Goal: Information Seeking & Learning: Check status

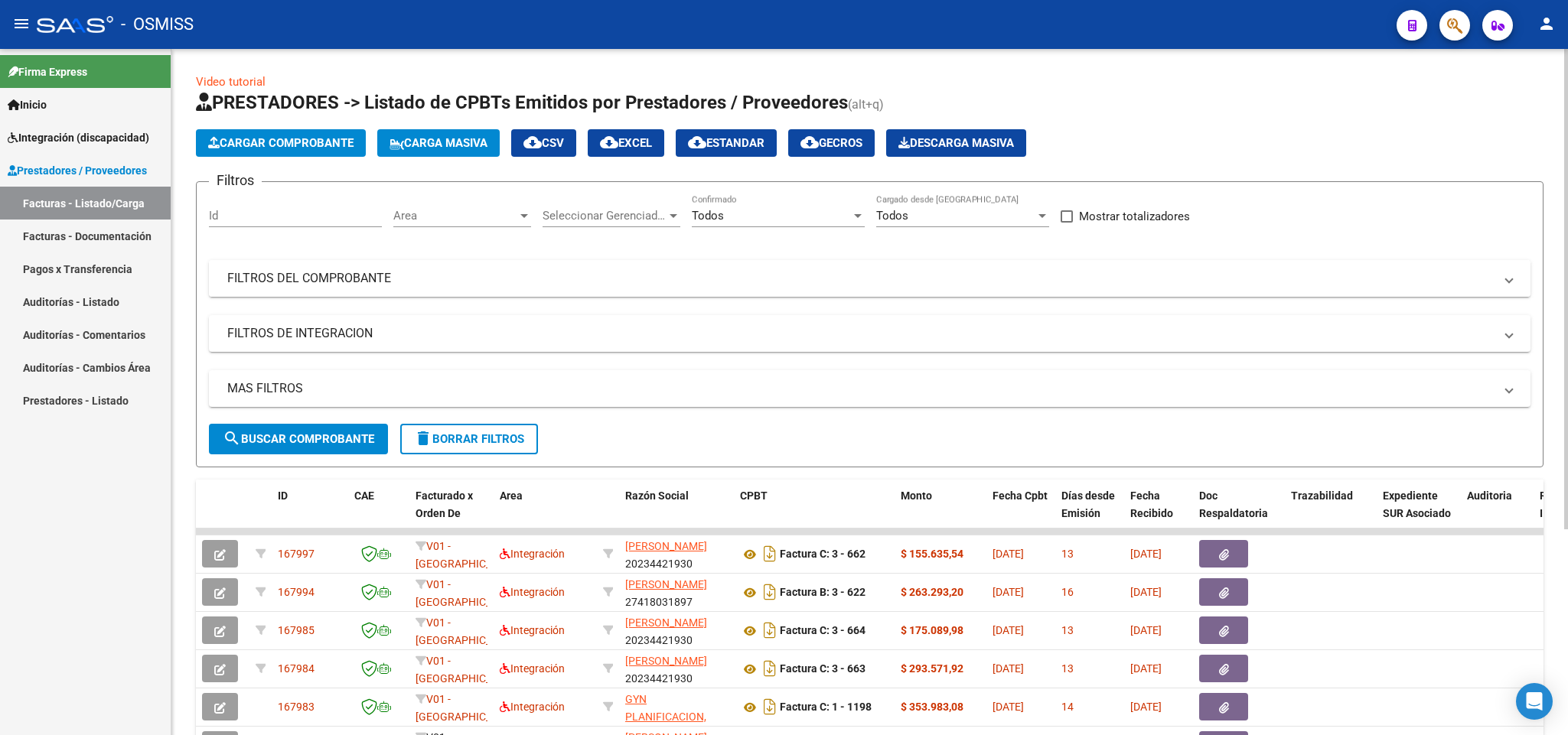
drag, startPoint x: 333, startPoint y: 282, endPoint x: 777, endPoint y: 319, distance: 445.5
click at [335, 282] on mat-panel-title "FILTROS DEL COMPROBANTE" at bounding box center [860, 278] width 1266 height 17
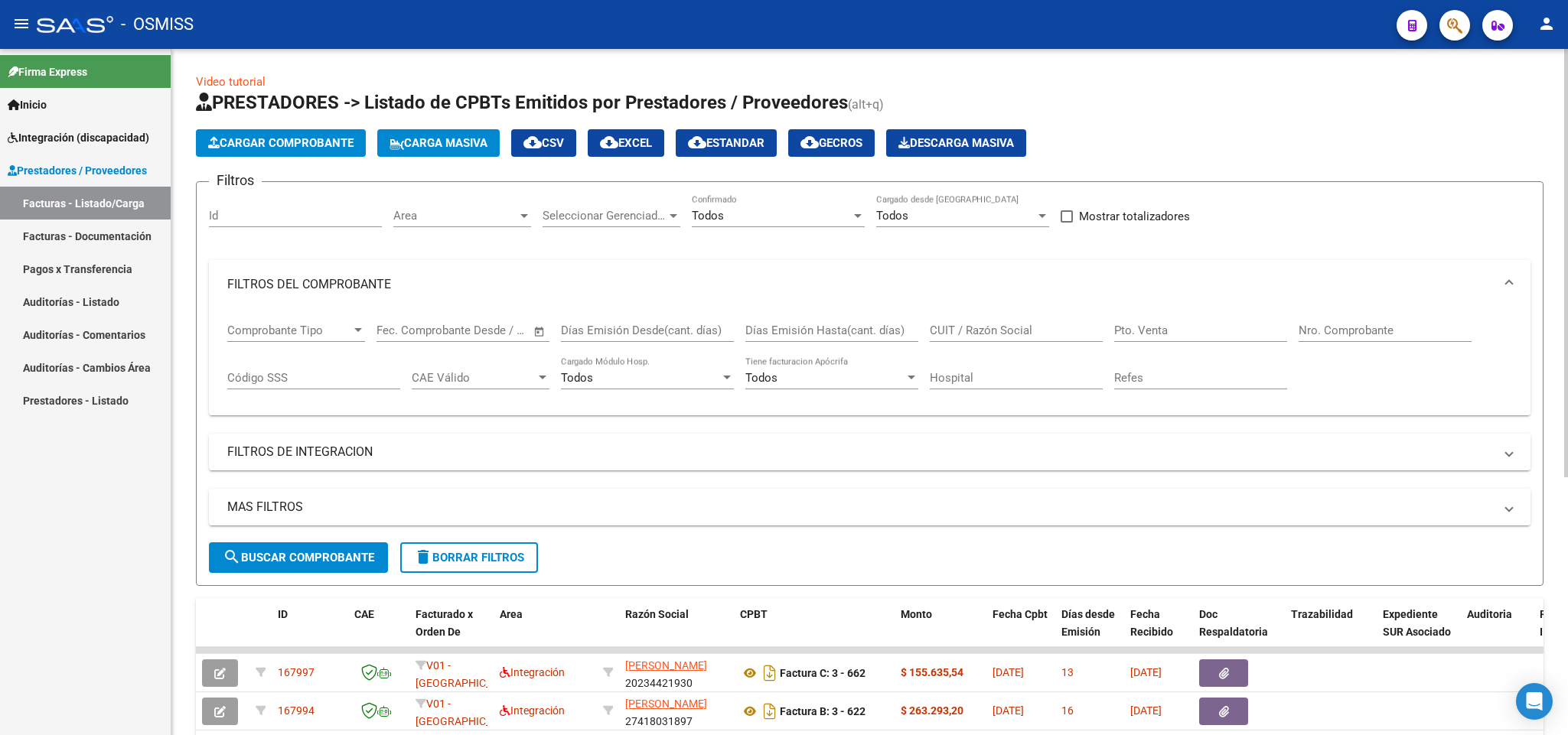
click at [988, 327] on input "CUIT / Razón Social" at bounding box center [1016, 330] width 173 height 14
paste input "30-71574649-9"
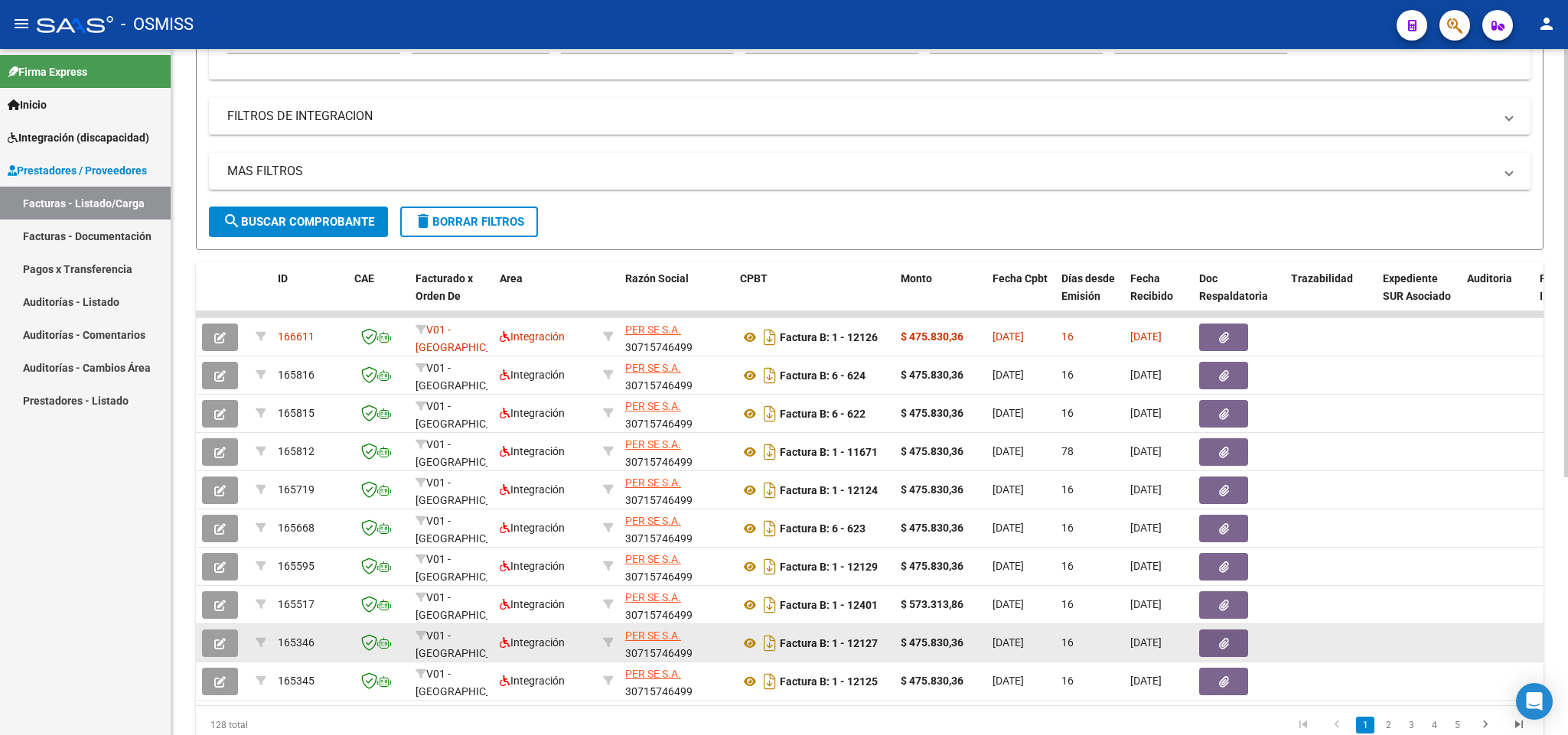
scroll to position [413, 0]
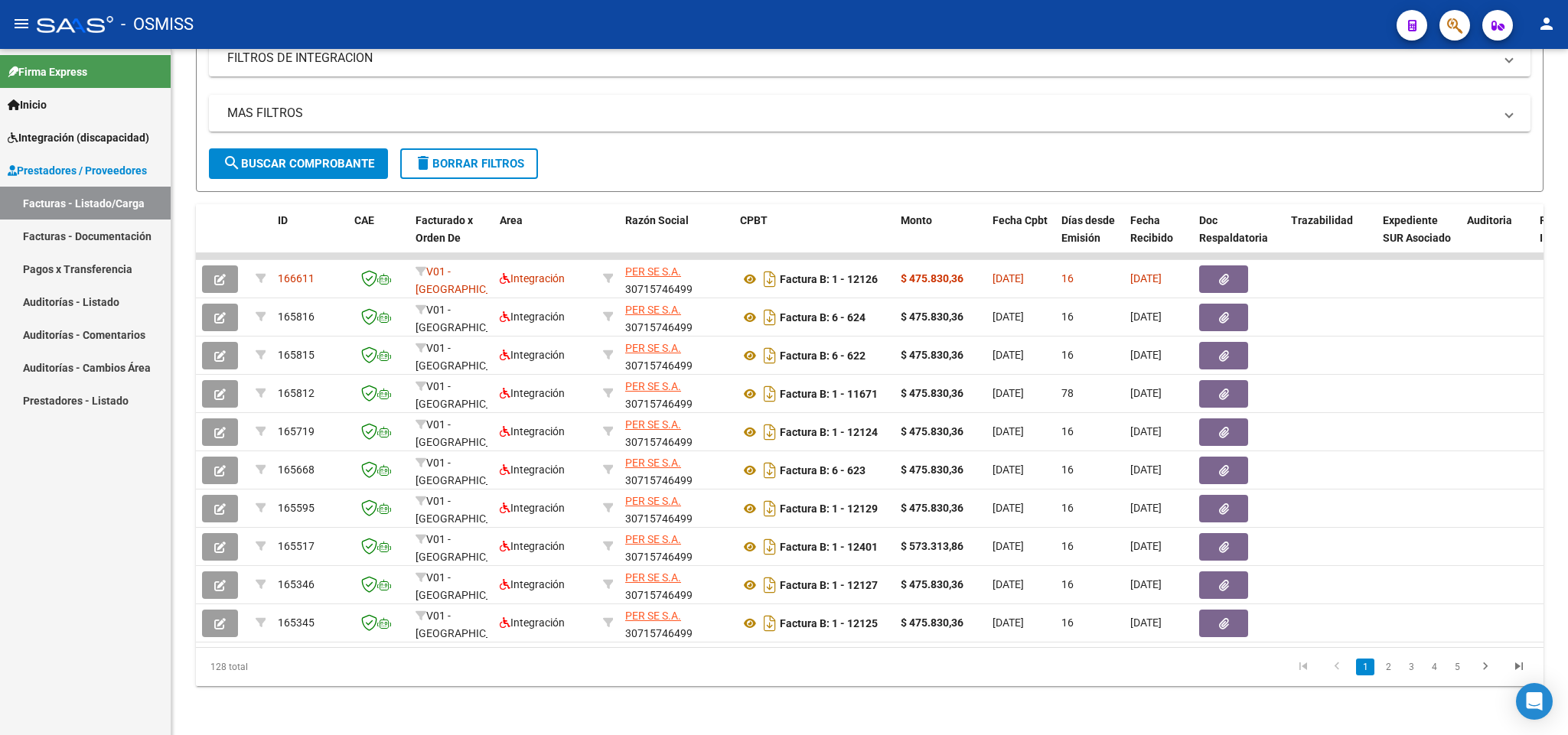
type input "30715746499"
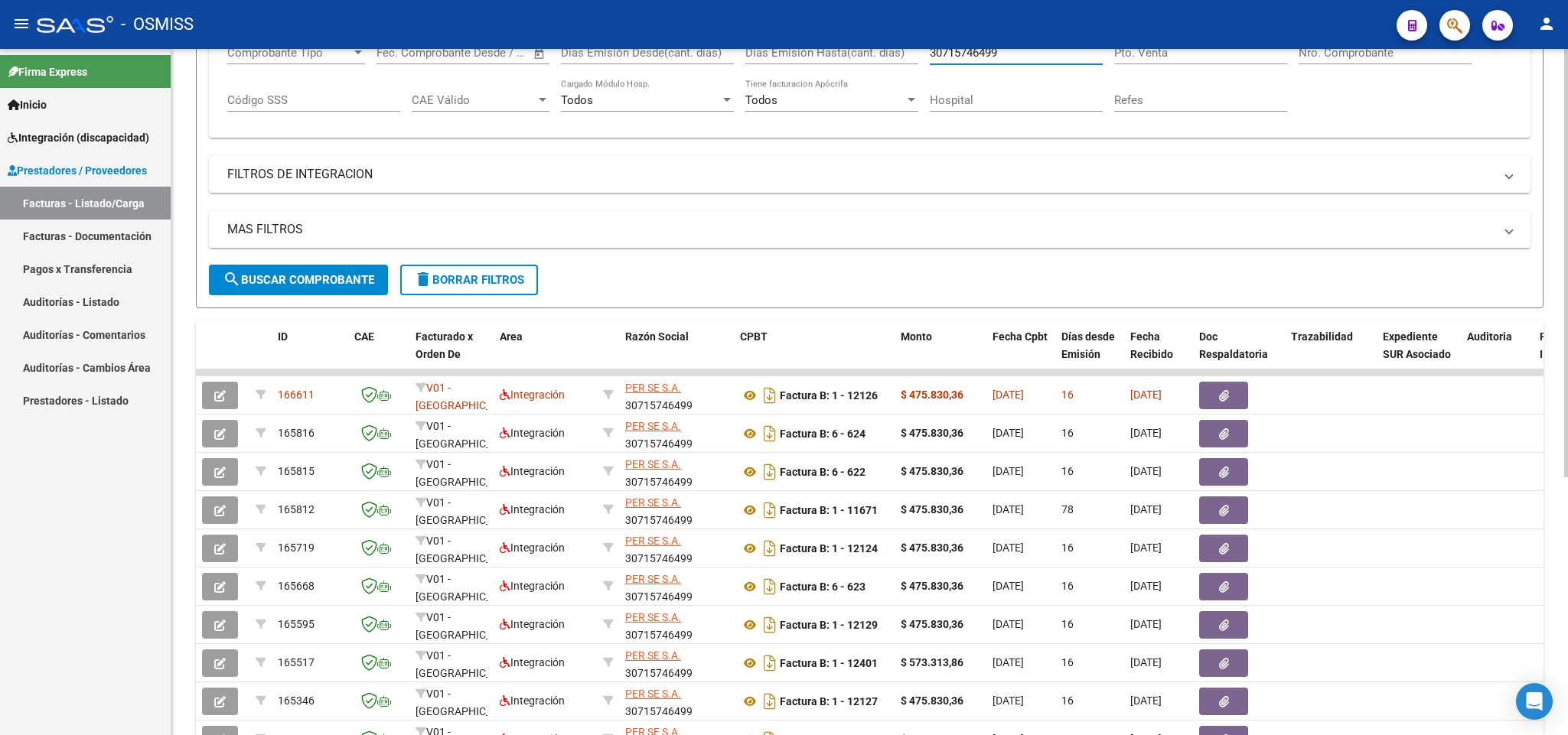
scroll to position [0, 0]
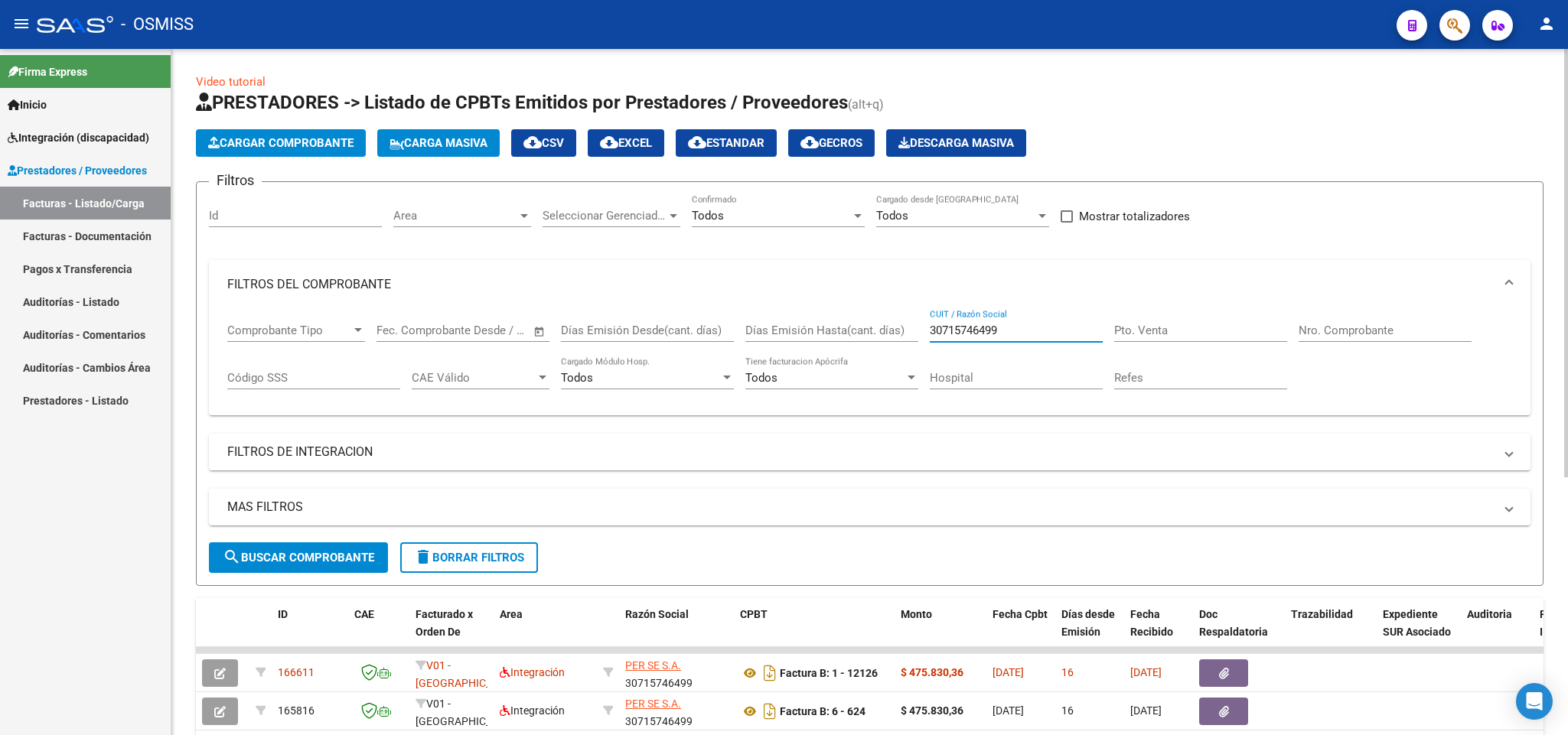
click at [1368, 332] on input "Nro. Comprobante" at bounding box center [1385, 330] width 173 height 14
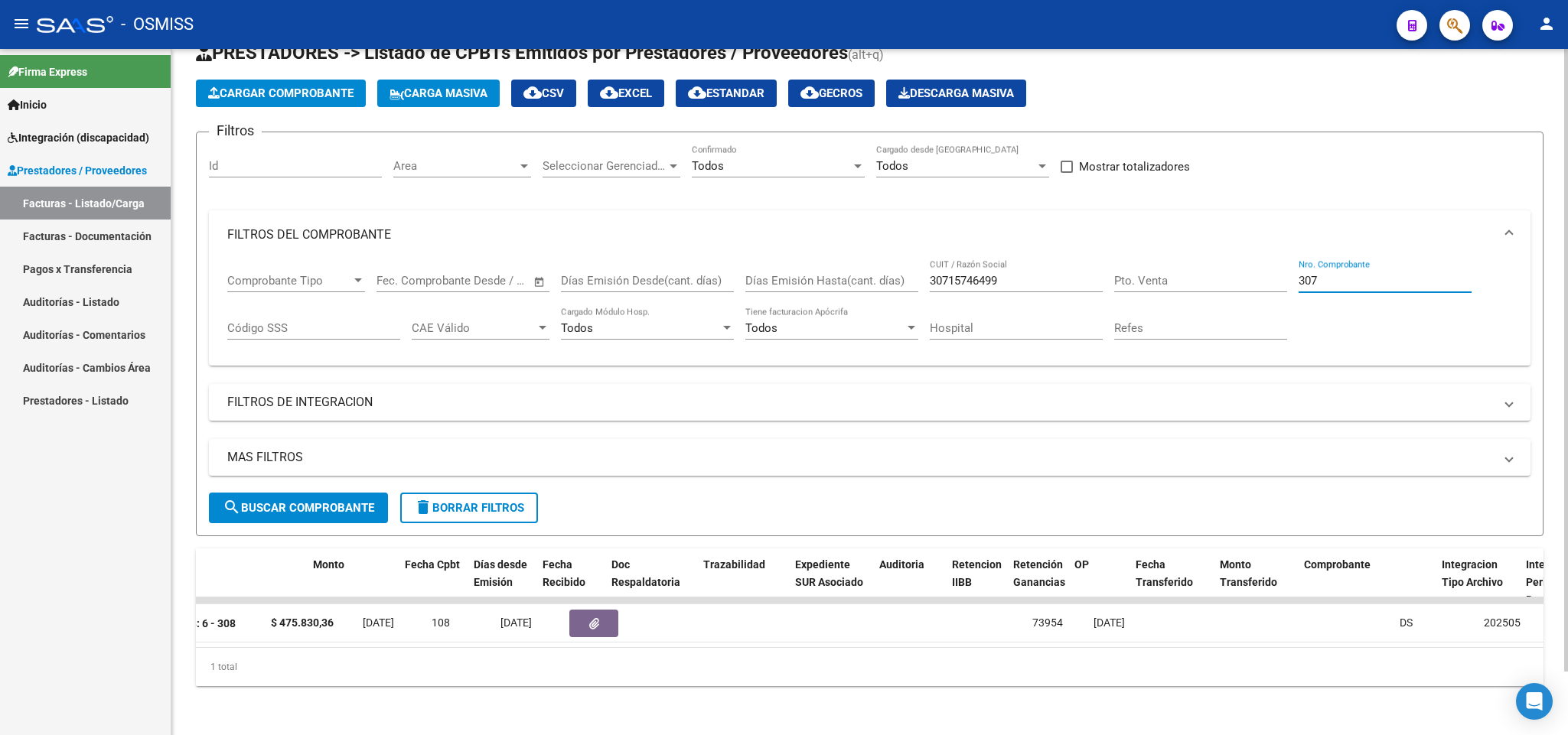
scroll to position [0, 859]
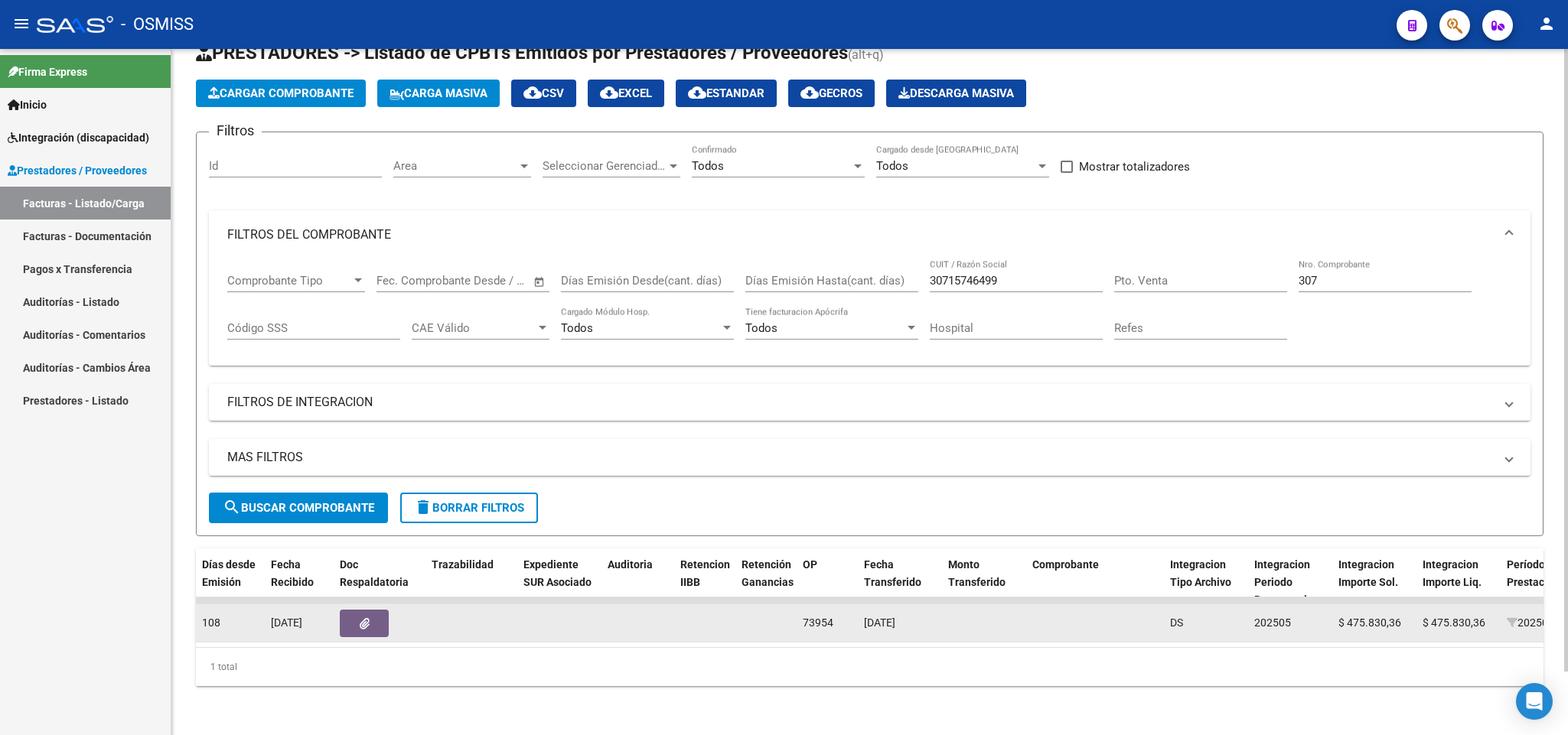
drag, startPoint x: 934, startPoint y: 602, endPoint x: 797, endPoint y: 602, distance: 137.0
click at [797, 605] on div "155410 V01 - Viasano Integración PER SE S.A. 30715746499 Factura B: 6 - 308 $ 4…" at bounding box center [1195, 623] width 3717 height 38
copy div "73954 18/07/2025"
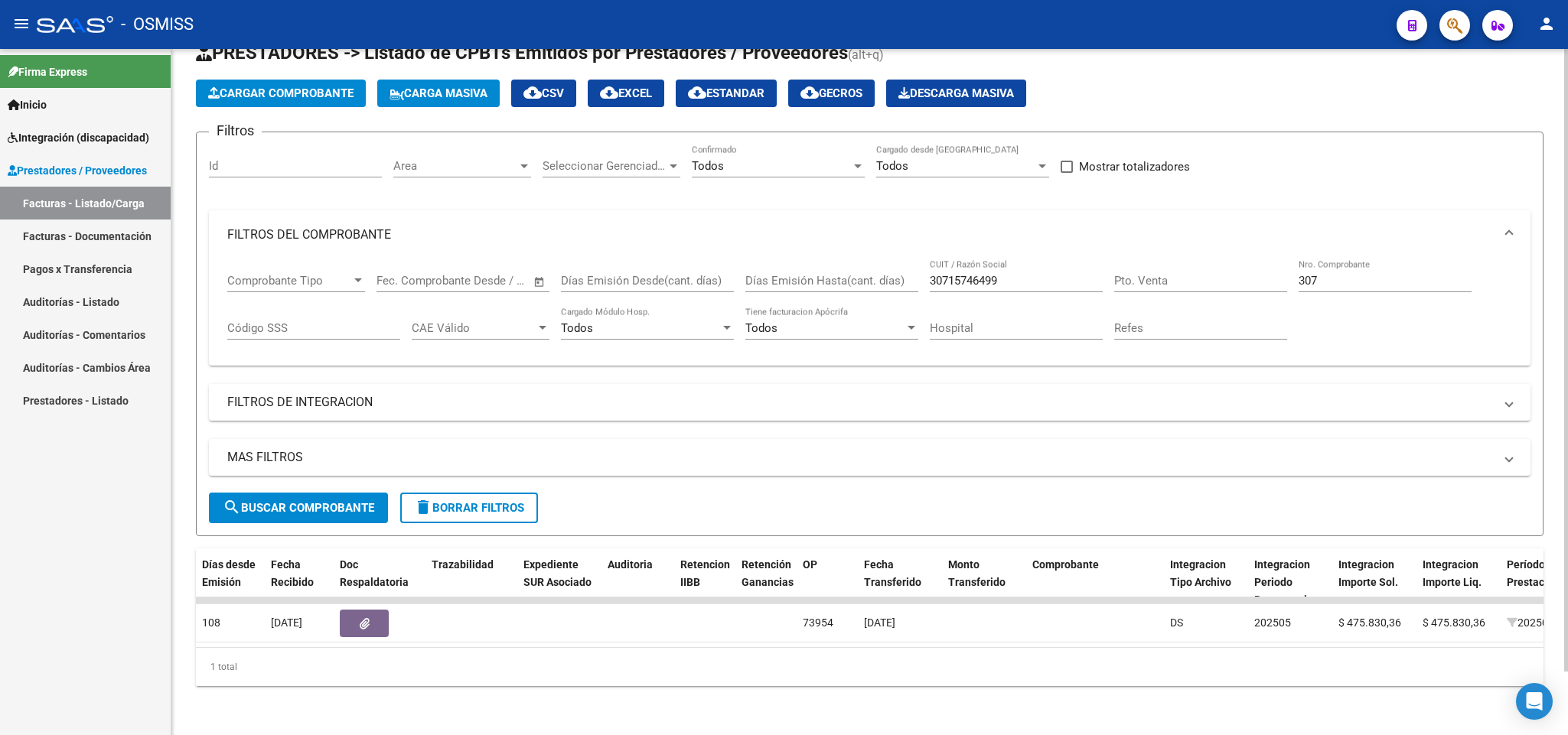
click at [1341, 274] on input "307" at bounding box center [1385, 280] width 173 height 14
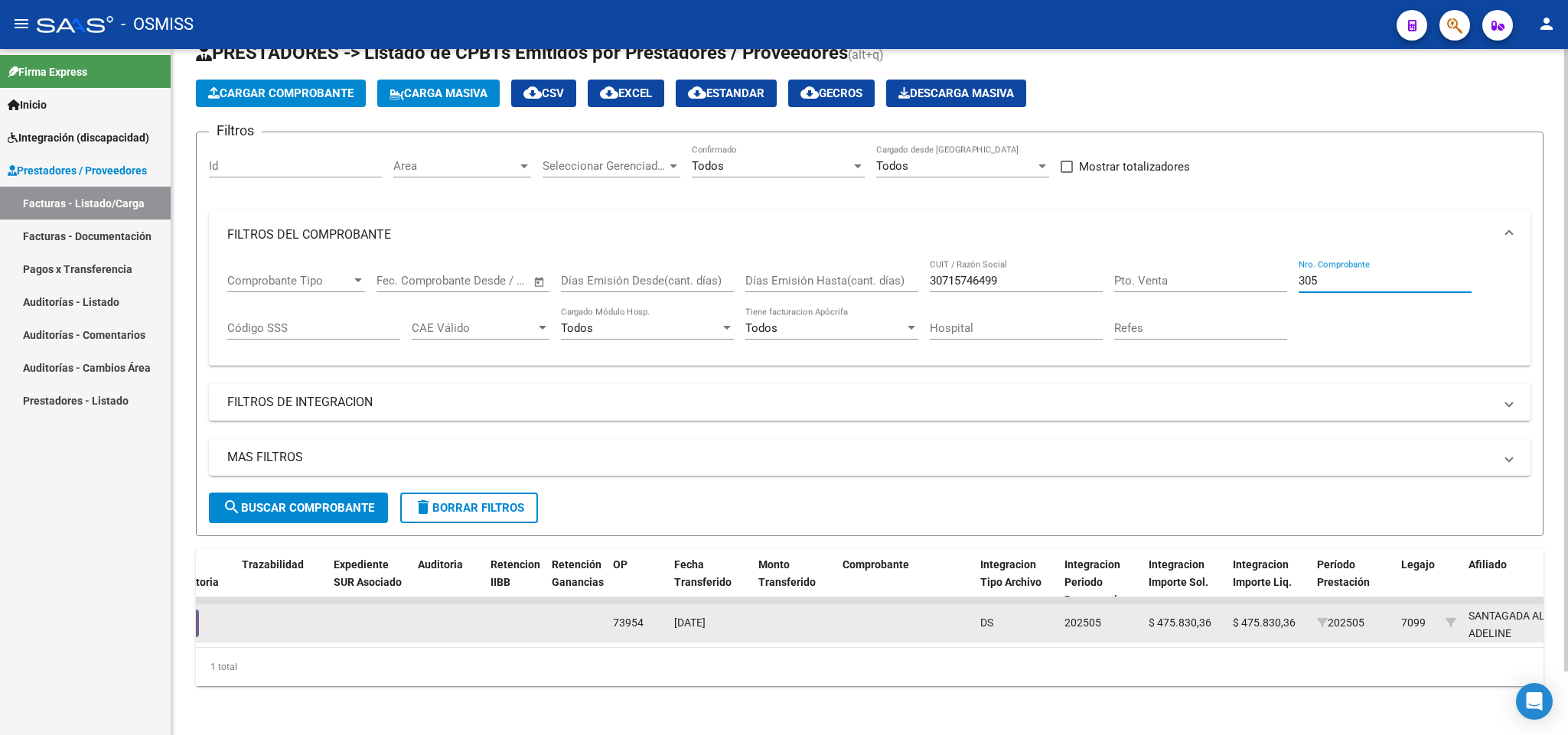
scroll to position [0, 1042]
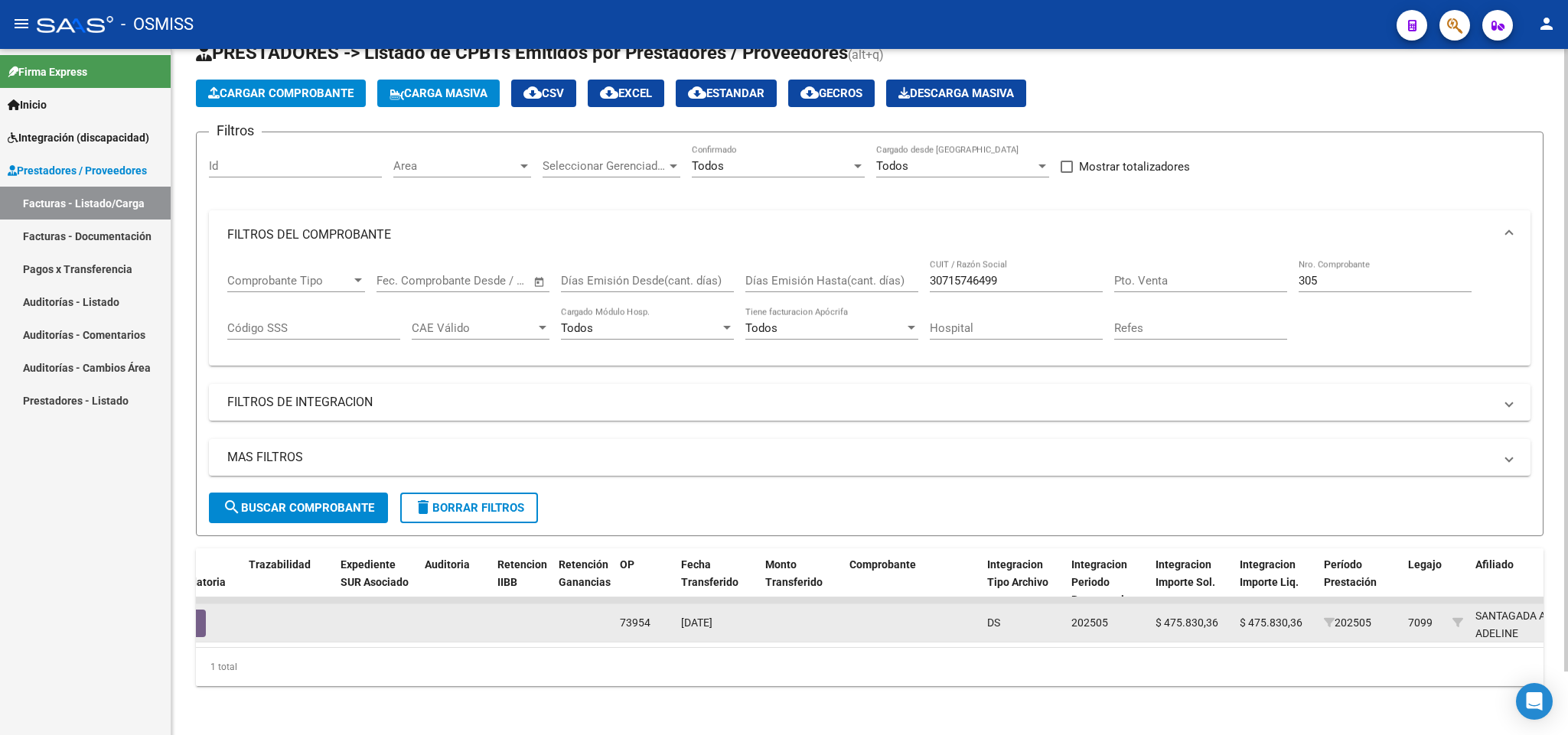
drag, startPoint x: 744, startPoint y: 601, endPoint x: 620, endPoint y: 610, distance: 124.3
click at [620, 610] on div "155994 V01 - Viasano Integración PER SE S.A. 30715746499 Factura B: 6 - 305 $ 4…" at bounding box center [1012, 623] width 3717 height 38
copy div "73954 18/07/2025"
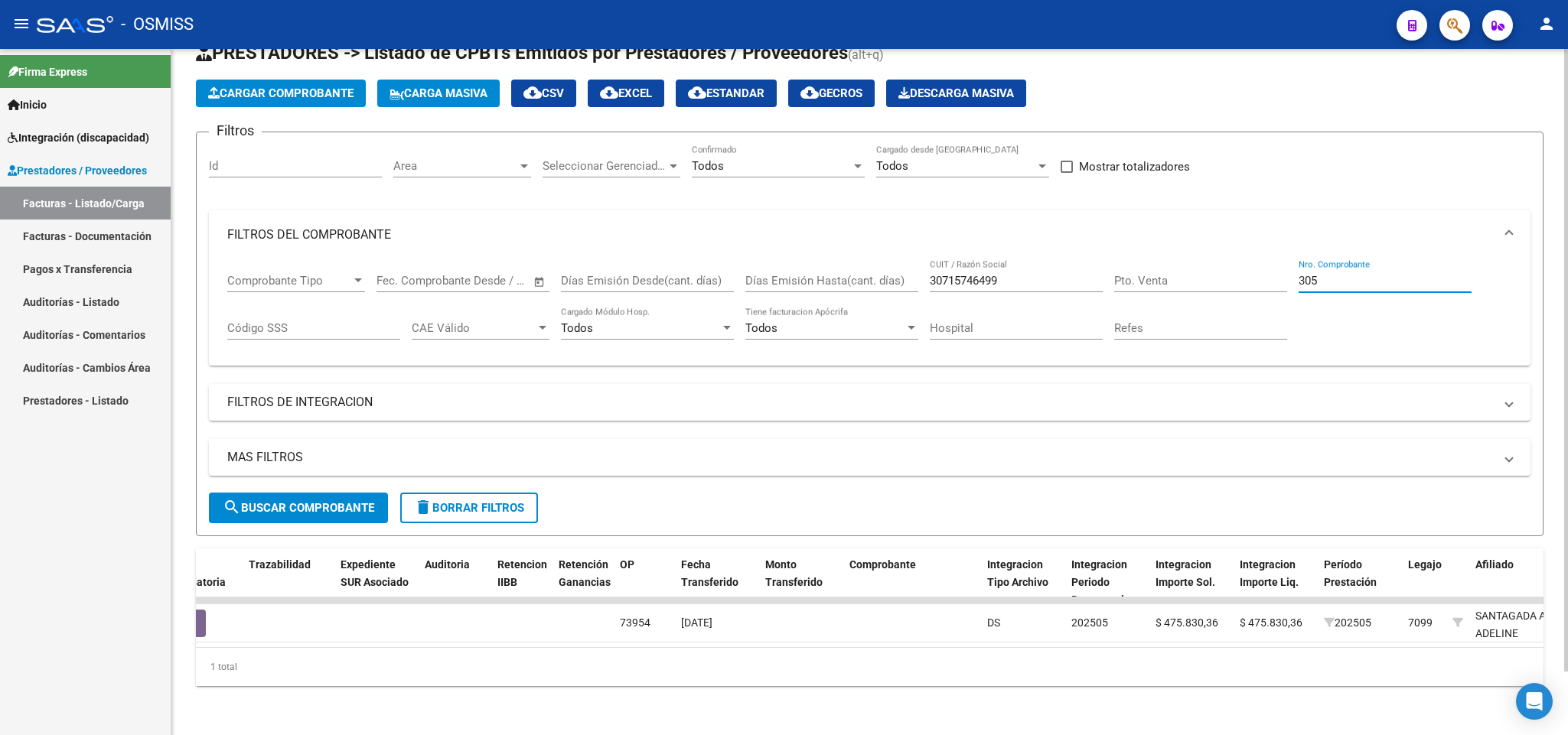
click at [1323, 274] on input "305" at bounding box center [1385, 280] width 173 height 14
type input "3"
drag, startPoint x: 1008, startPoint y: 257, endPoint x: 868, endPoint y: 245, distance: 140.5
click at [868, 259] on div "Comprobante Tipo Comprobante Tipo Fecha inicio – Fecha fin Fec. Comprobante Des…" at bounding box center [870, 306] width 1285 height 95
paste input "30711517231"
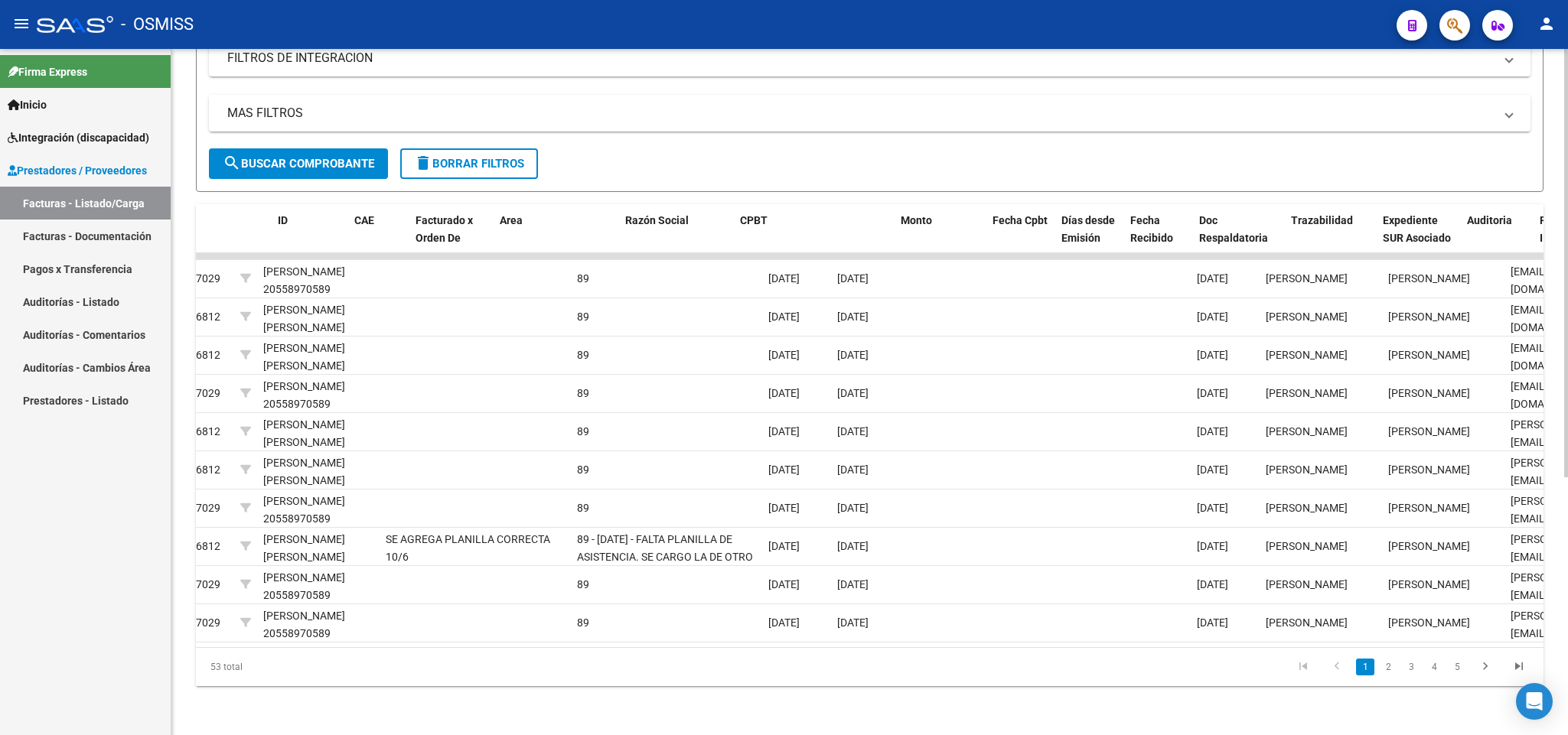
scroll to position [0, 0]
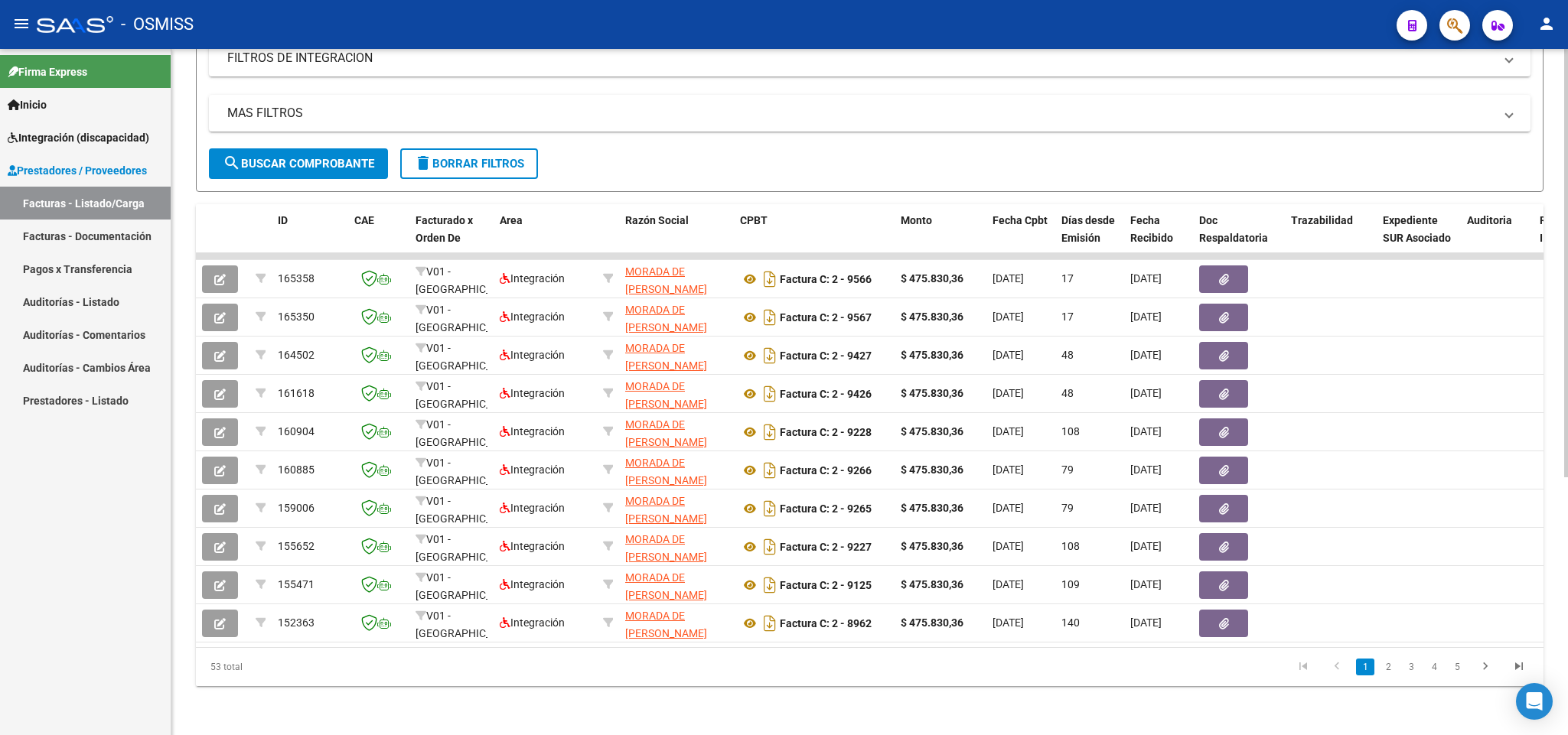
type input "30711517231"
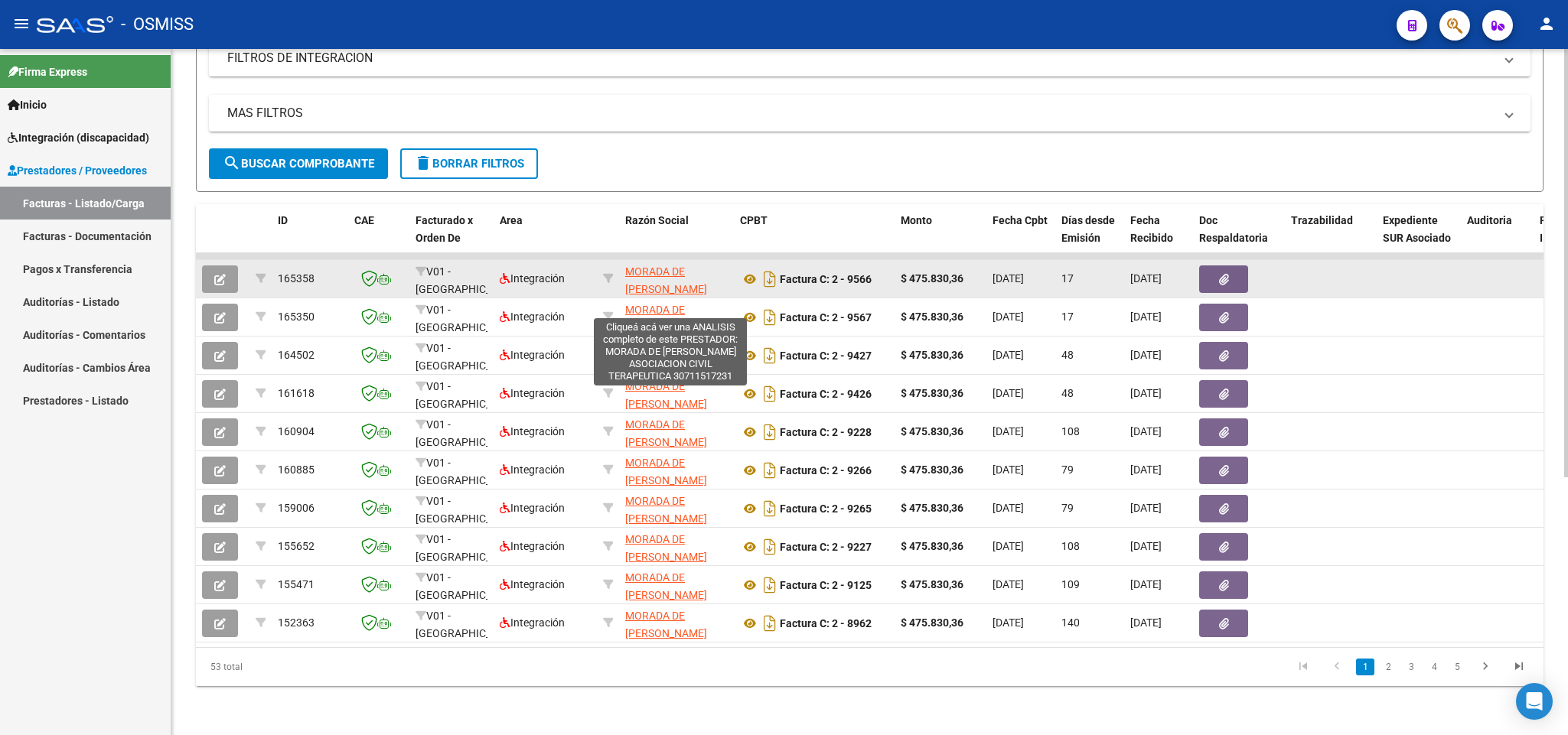
click at [659, 266] on span "MORADA DE JUAN BAUTISTA ASOCIACION CIVIL TERAPEUTICA" at bounding box center [671, 297] width 91 height 64
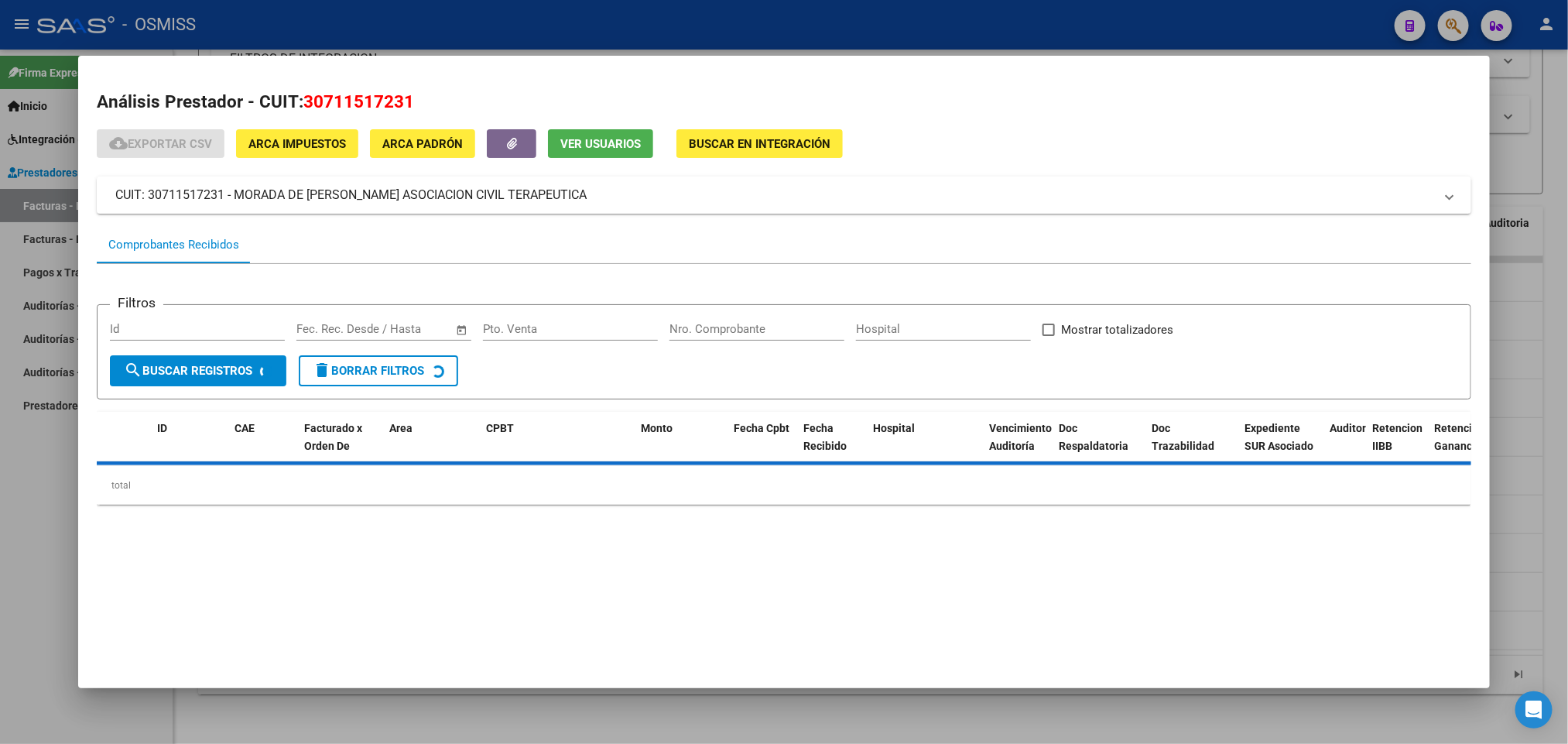
drag, startPoint x: 385, startPoint y: 106, endPoint x: 297, endPoint y: 105, distance: 88.0
click at [297, 105] on h2 "Análisis Prestador - CUIT: 30711517231" at bounding box center [783, 102] width 1373 height 26
copy span "30711517231"
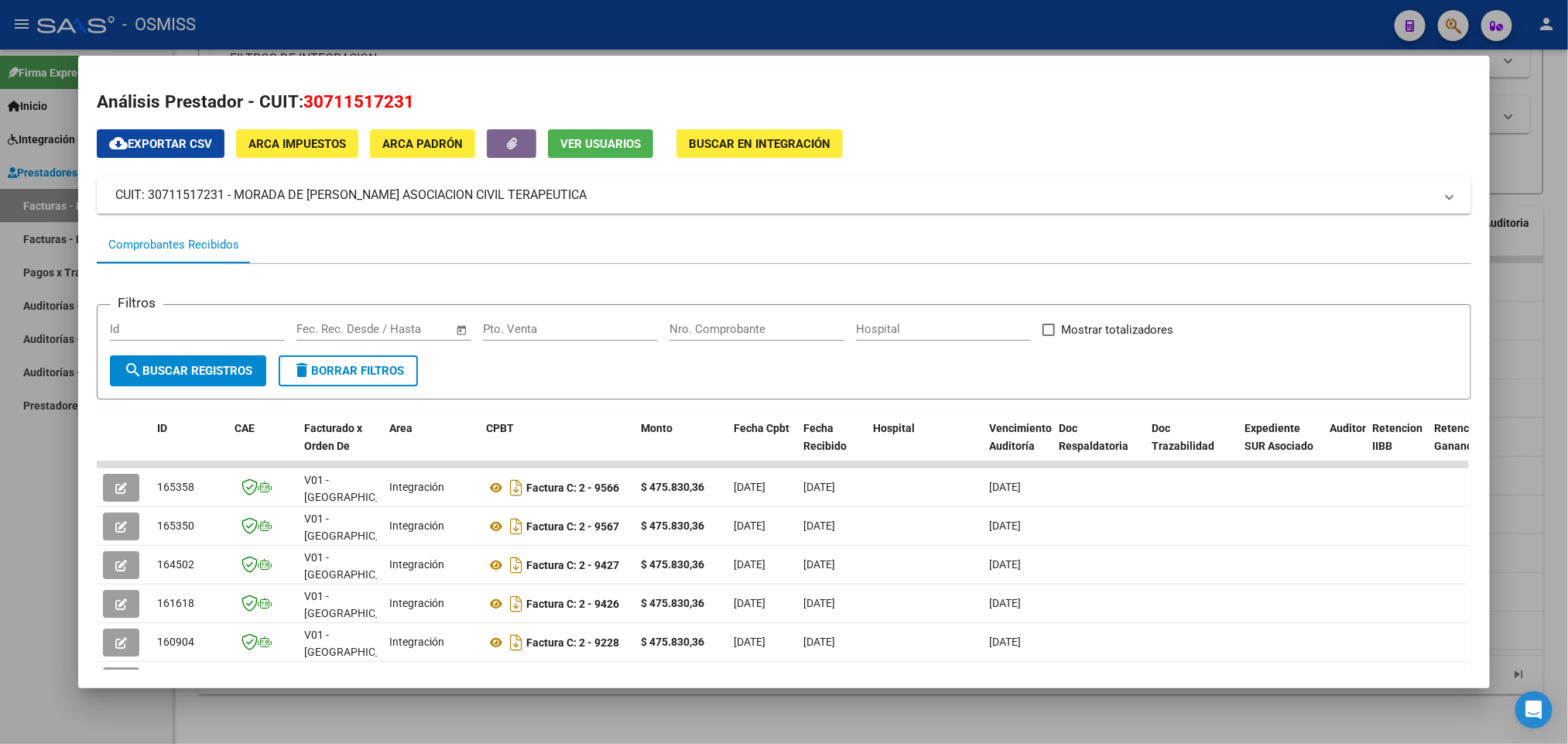
click at [1201, 125] on div "Análisis Prestador - CUIT: 30711517231 cloud_download Exportar CSV ARCA Impuest…" at bounding box center [783, 509] width 1373 height 841
drag, startPoint x: 421, startPoint y: 95, endPoint x: 300, endPoint y: 97, distance: 121.0
click at [300, 97] on h2 "Análisis Prestador - CUIT: 30711517231" at bounding box center [783, 102] width 1373 height 26
drag, startPoint x: 331, startPoint y: 102, endPoint x: 390, endPoint y: 131, distance: 65.7
copy span "30711517231"
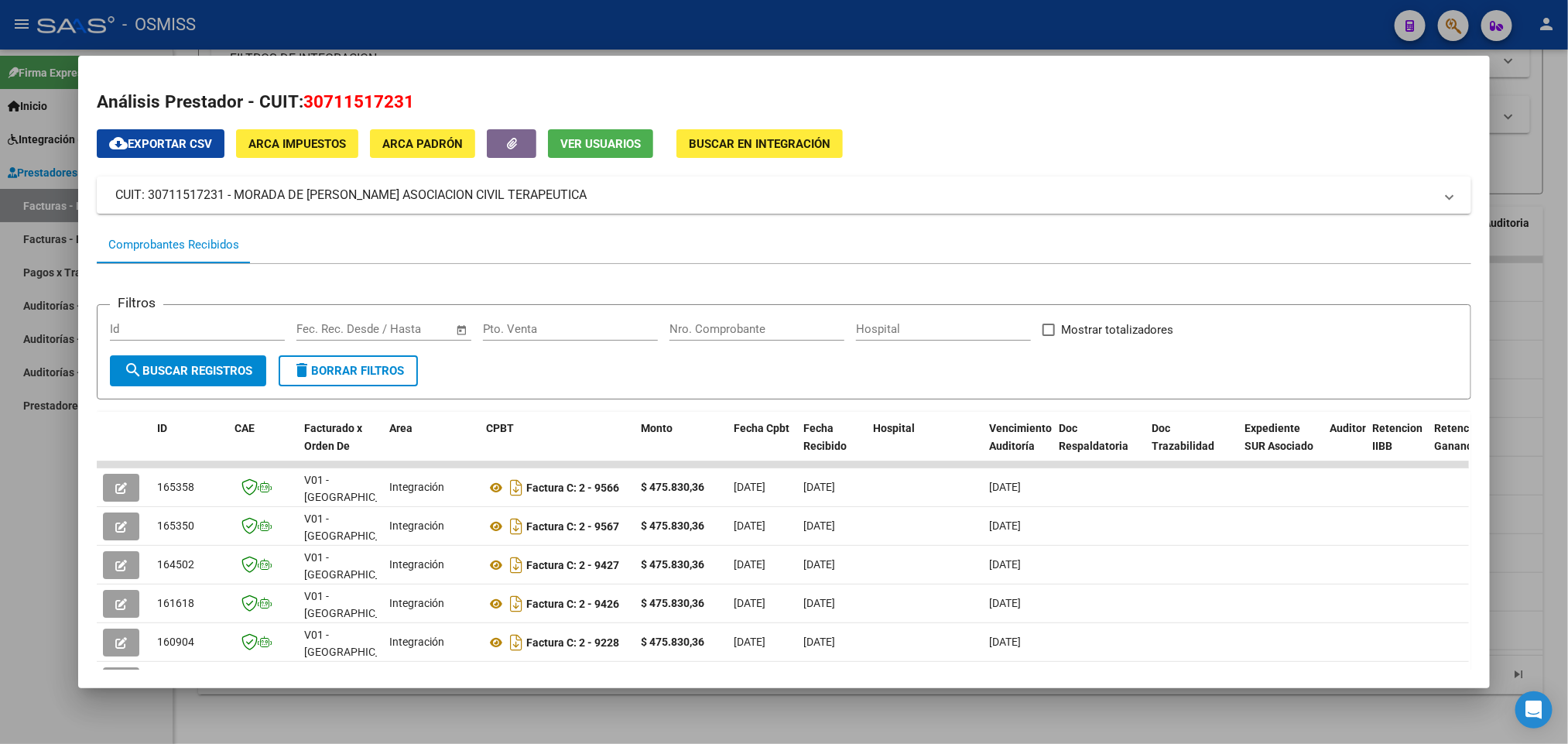
click at [9, 578] on div at bounding box center [784, 372] width 1568 height 744
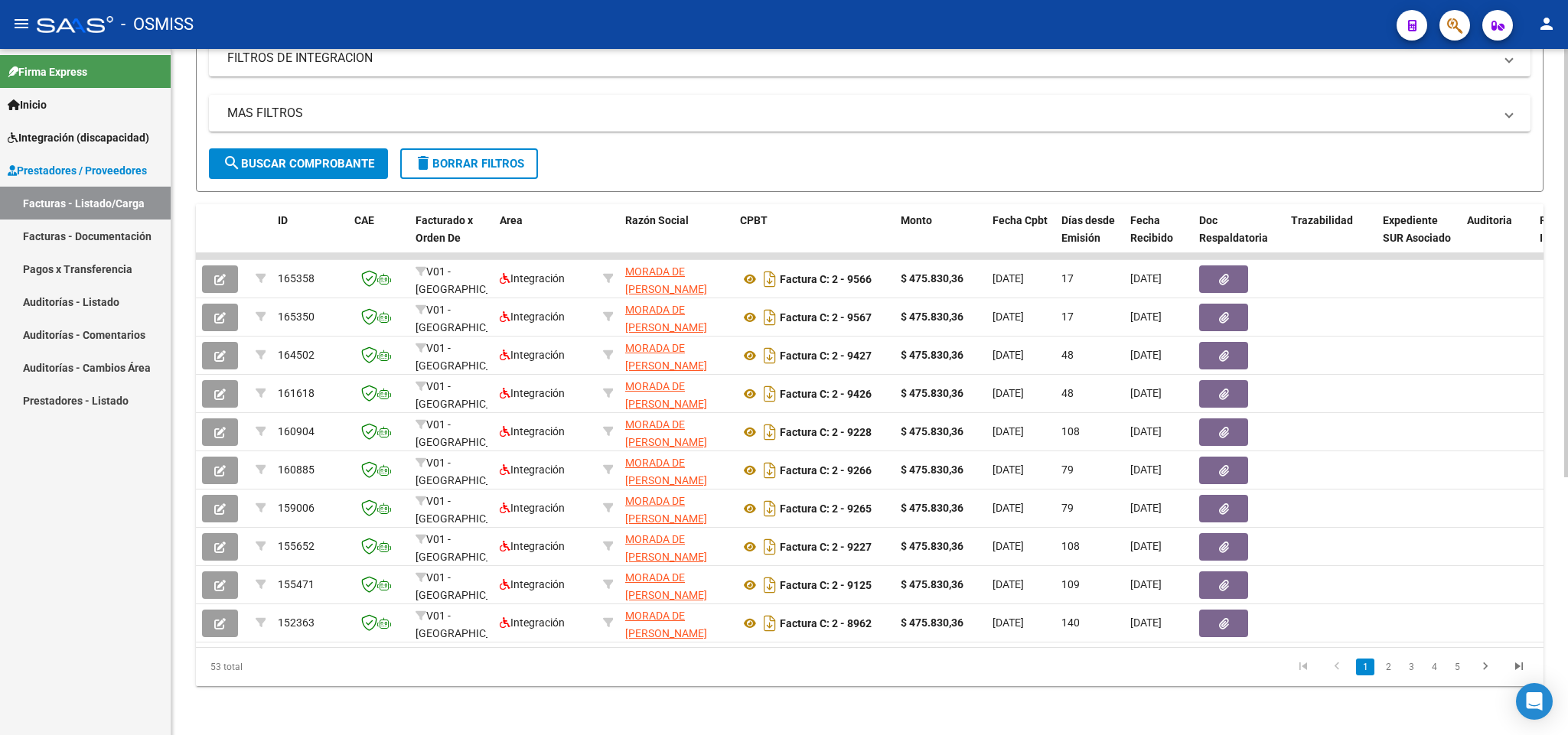
click at [496, 156] on span "delete Borrar Filtros" at bounding box center [469, 163] width 110 height 14
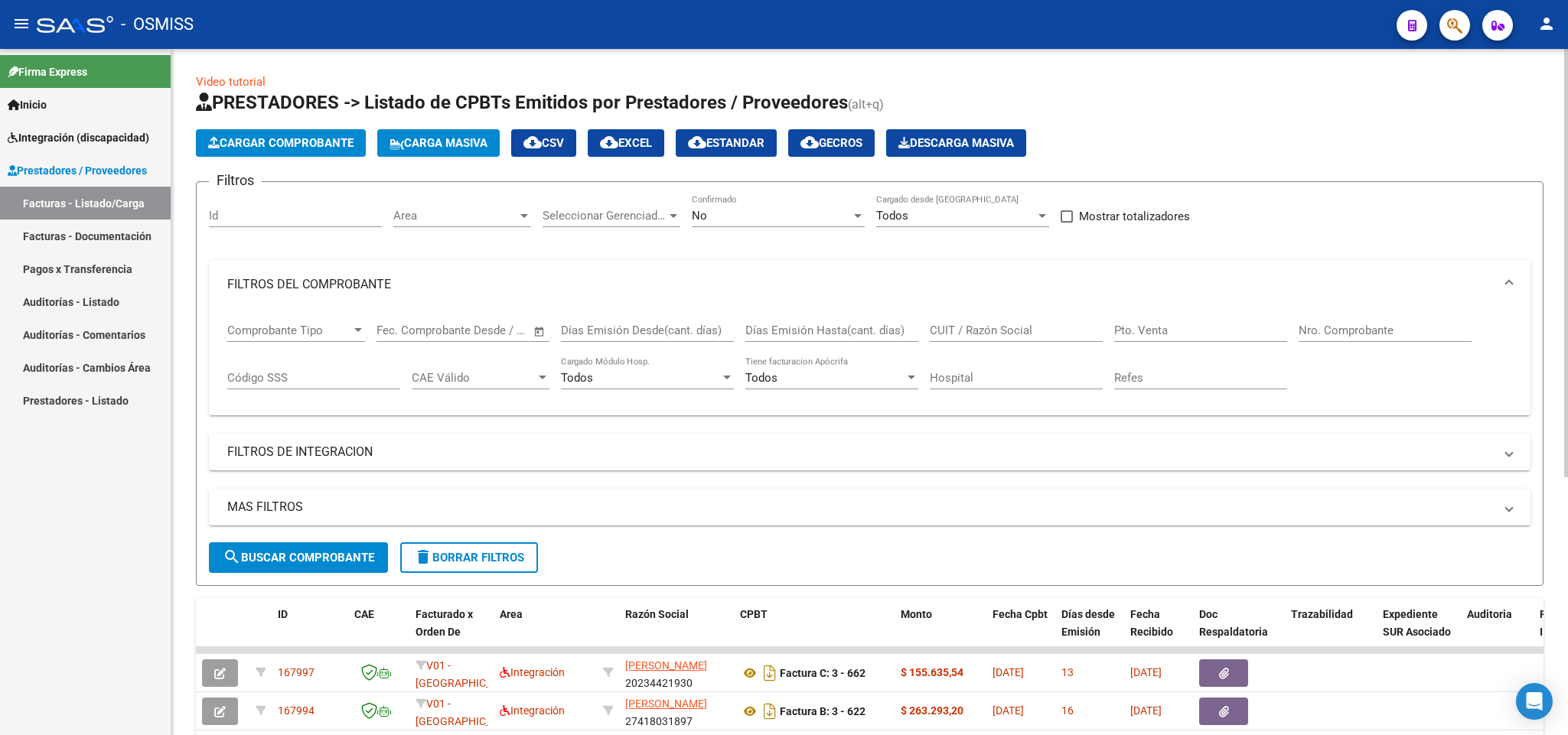
click at [744, 222] on div "No" at bounding box center [771, 215] width 159 height 14
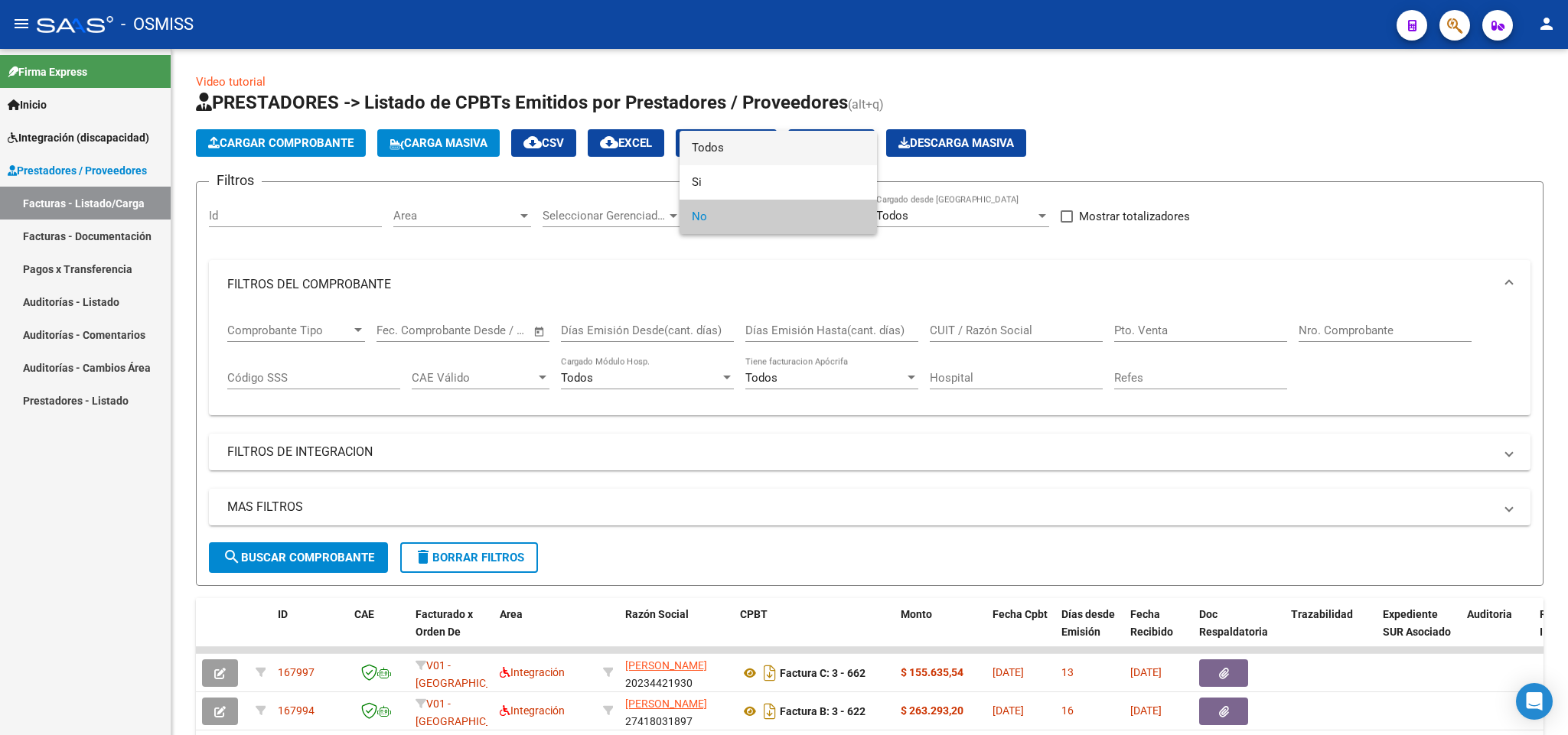
click at [762, 149] on span "Todos" at bounding box center [779, 148] width 173 height 34
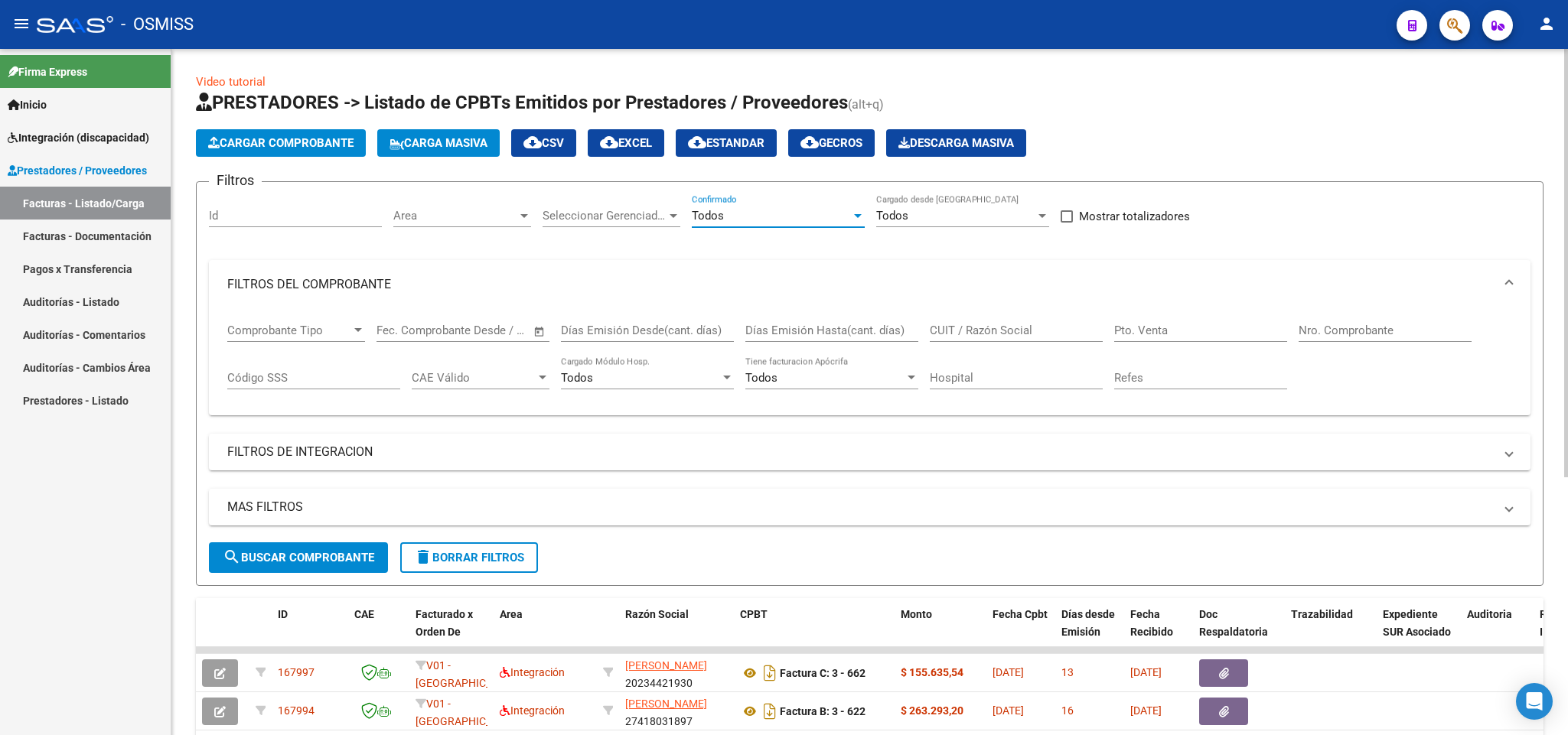
click at [841, 330] on input "Días Emisión Hasta(cant. días)" at bounding box center [832, 330] width 173 height 14
click at [990, 331] on input "CUIT / Razón Social" at bounding box center [1016, 330] width 173 height 14
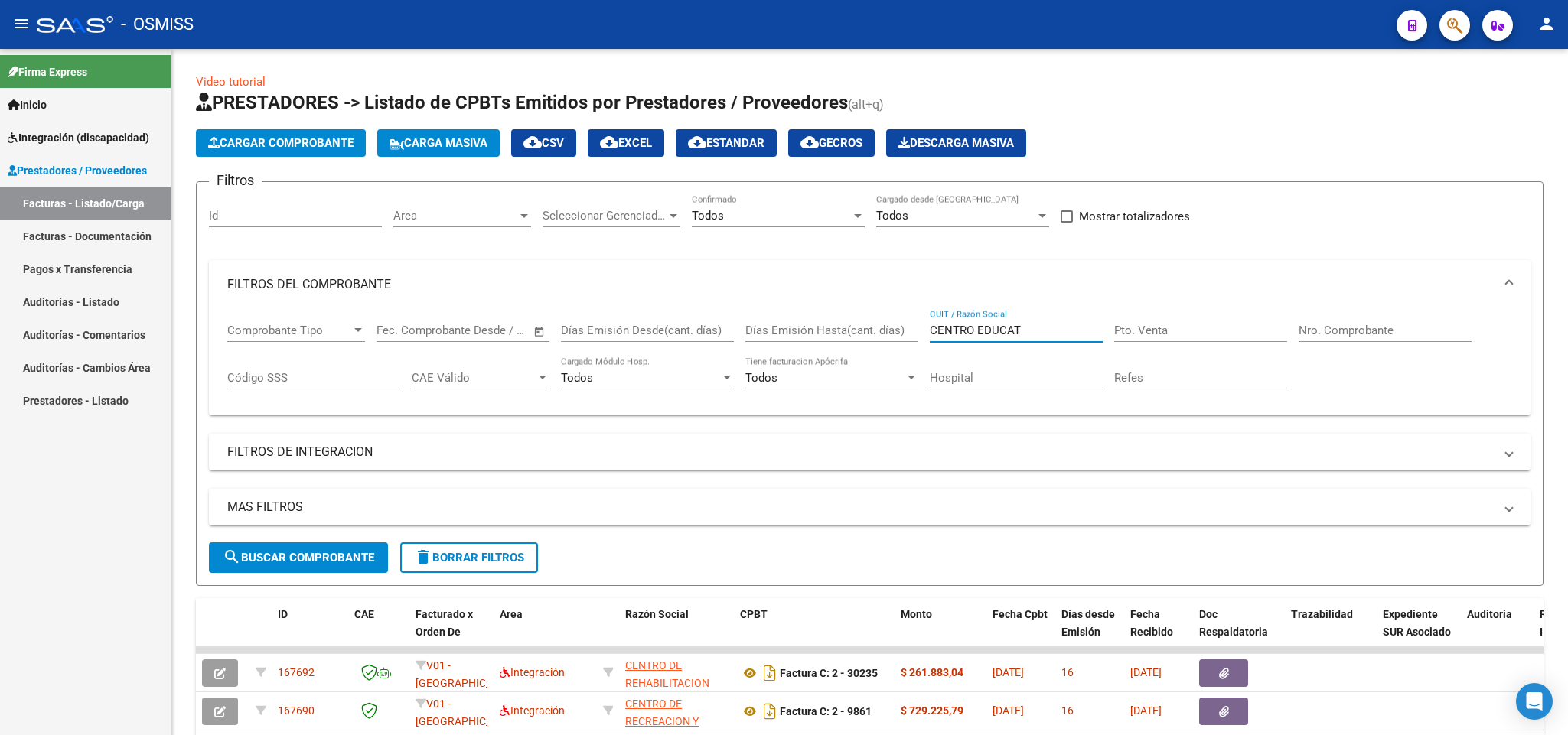
type input "CENTRO EDUCAT"
drag, startPoint x: 1016, startPoint y: 330, endPoint x: 887, endPoint y: 332, distance: 129.0
click at [890, 332] on div "Comprobante Tipo Comprobante Tipo Fecha inicio – Fecha fin Fec. Comprobante Des…" at bounding box center [870, 356] width 1285 height 95
paste input "30-71195158-6"
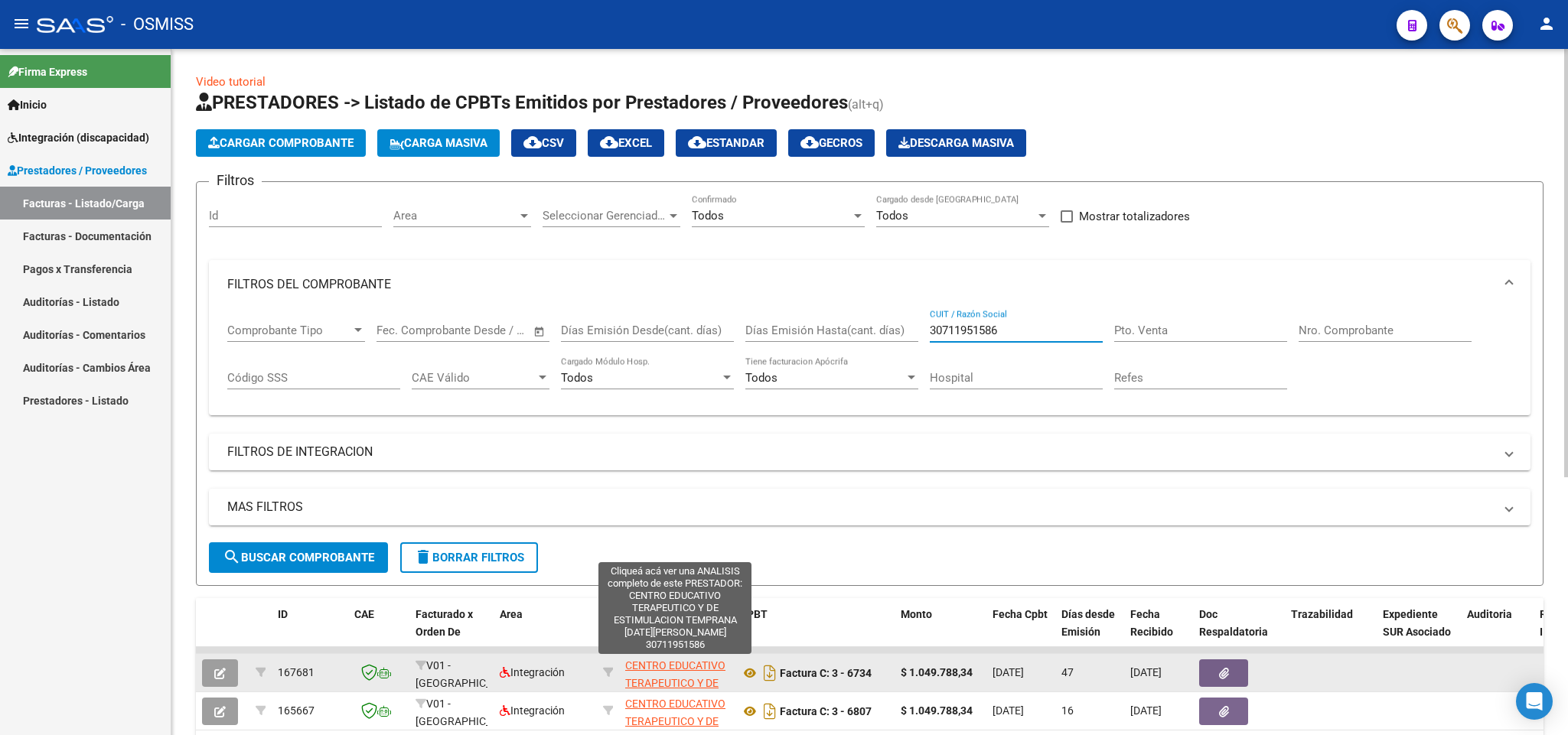
type input "30711951586"
click at [662, 667] on span "CENTRO EDUCATIVO TERAPEUTICO Y DE ESTIMULACION TEMPRANA SAN MIGUEL" at bounding box center [677, 709] width 104 height 99
type textarea "30711951586"
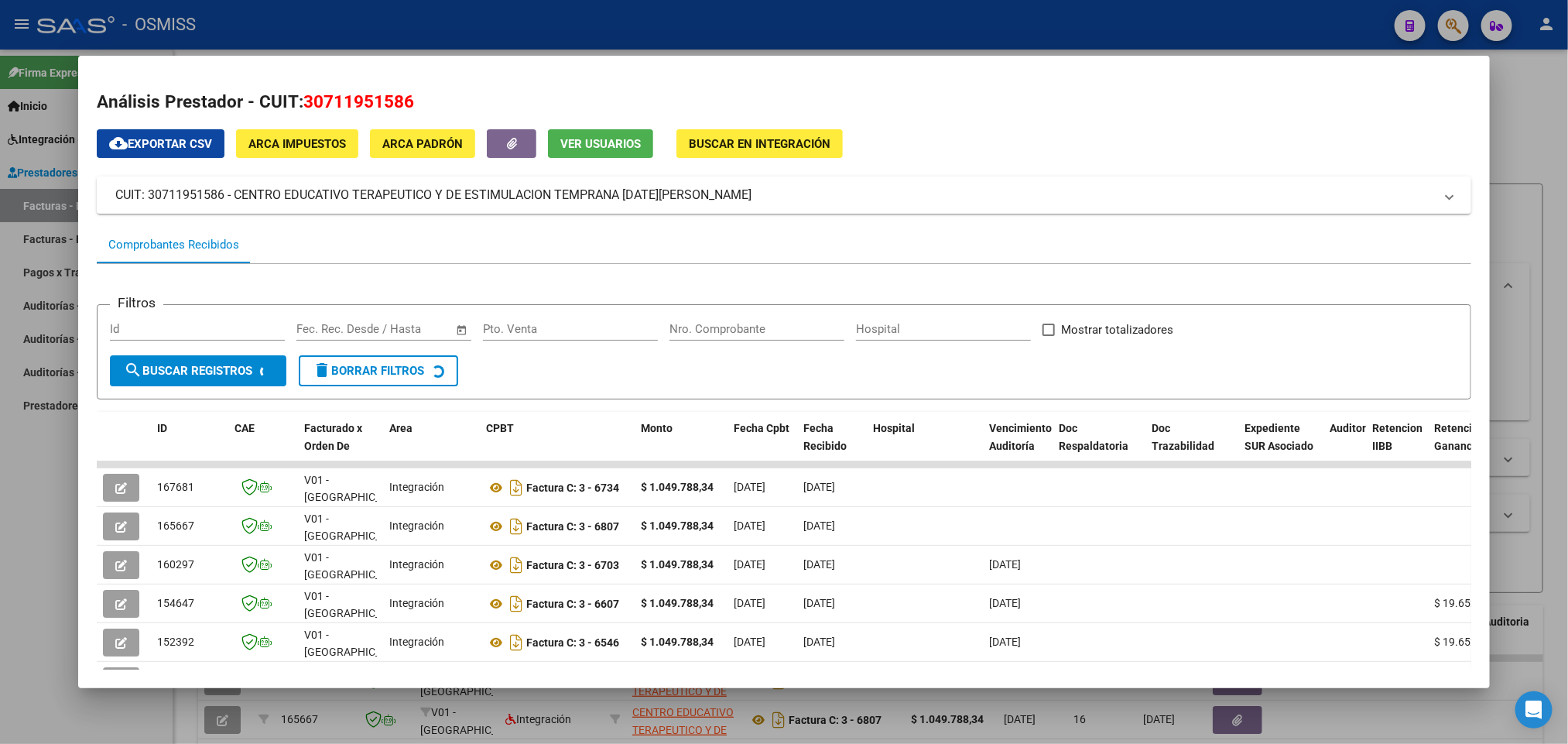
drag, startPoint x: 423, startPoint y: 95, endPoint x: 297, endPoint y: 105, distance: 126.4
click at [297, 105] on h2 "Análisis Prestador - CUIT: 30711951586" at bounding box center [783, 102] width 1373 height 26
copy span "30711951586"
click at [1148, 6] on div at bounding box center [784, 372] width 1568 height 744
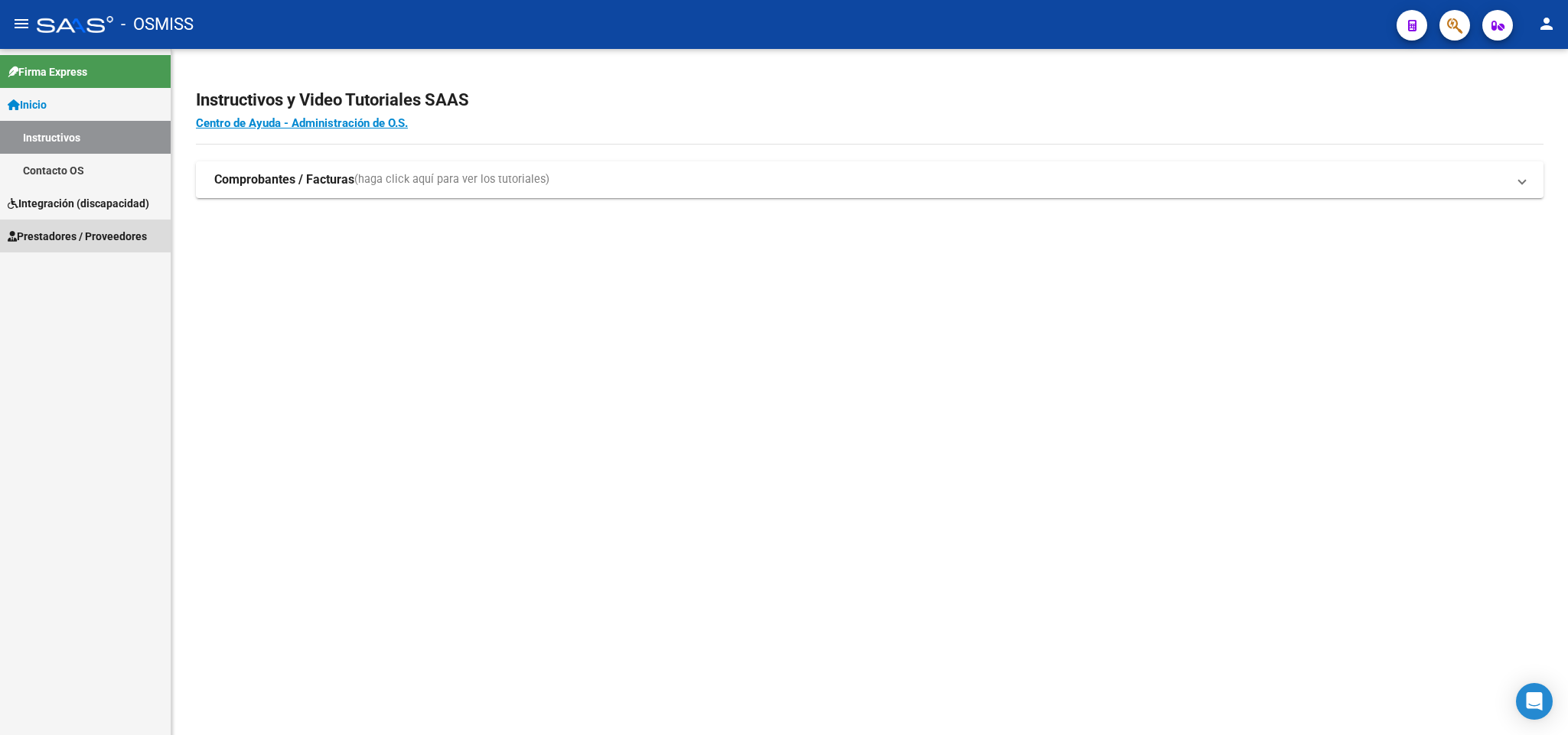
click at [99, 240] on span "Prestadores / Proveedores" at bounding box center [77, 236] width 139 height 17
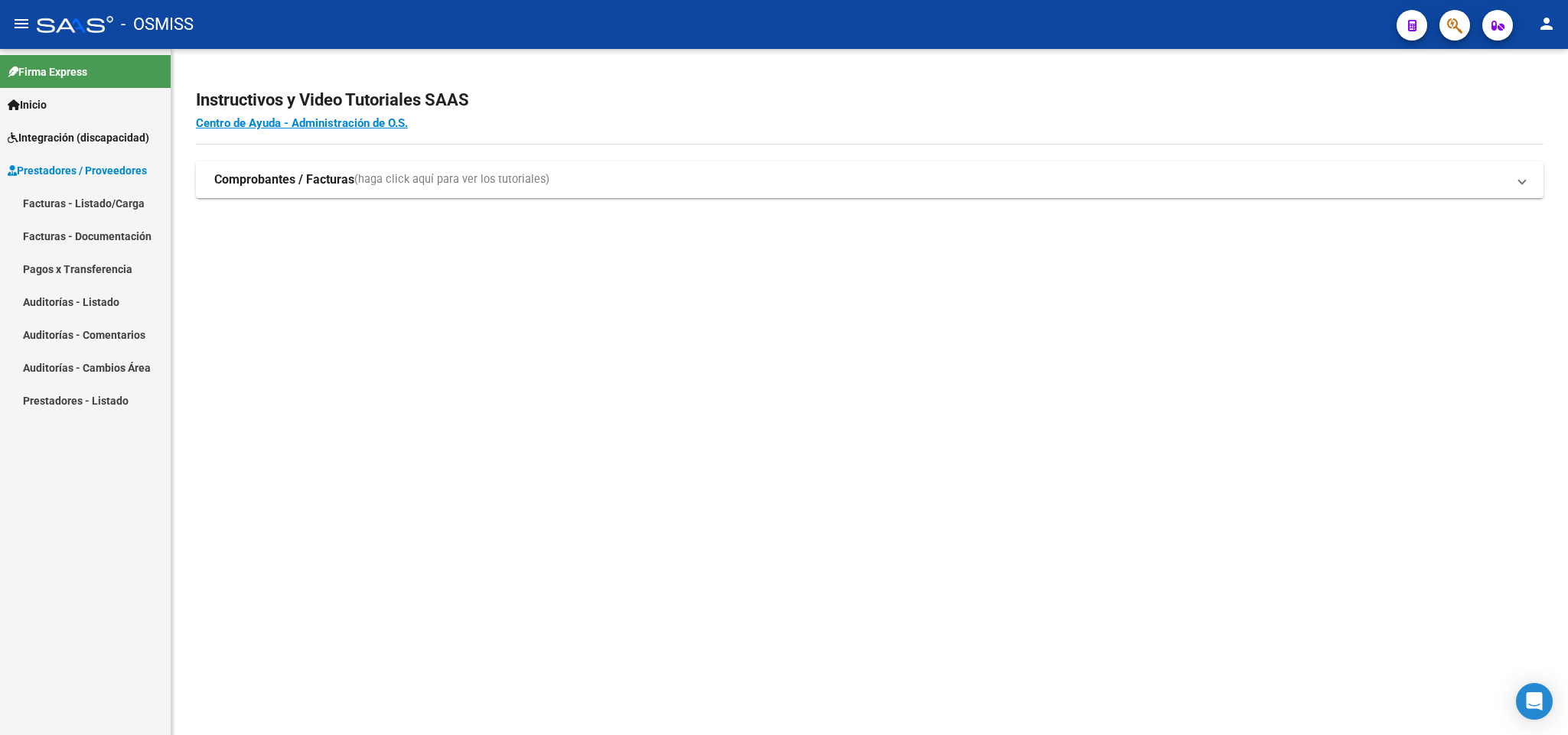
click at [104, 200] on link "Facturas - Listado/Carga" at bounding box center [85, 203] width 170 height 33
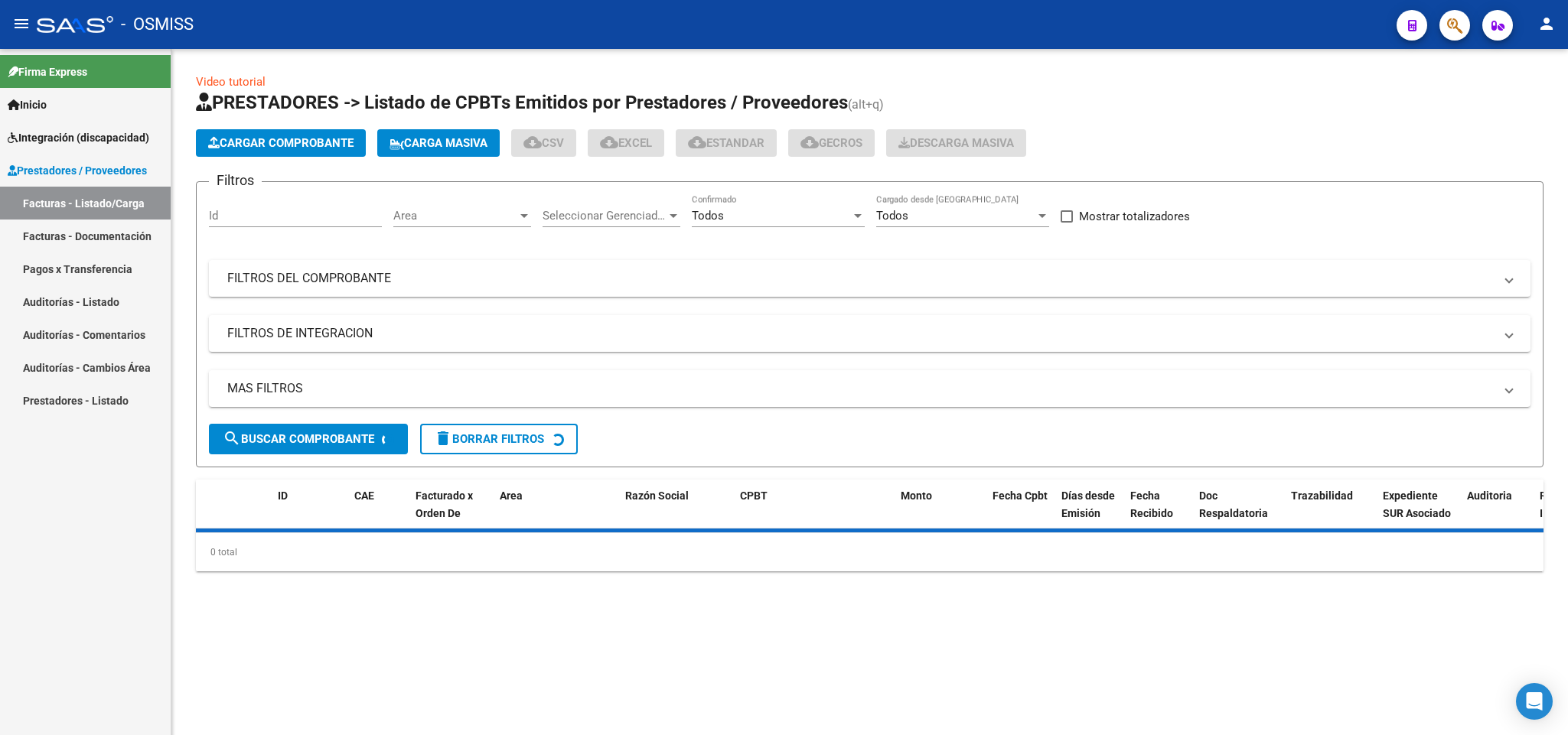
drag, startPoint x: 355, startPoint y: 276, endPoint x: 1011, endPoint y: 368, distance: 662.4
click at [354, 276] on mat-panel-title "FILTROS DEL COMPROBANTE" at bounding box center [860, 278] width 1266 height 17
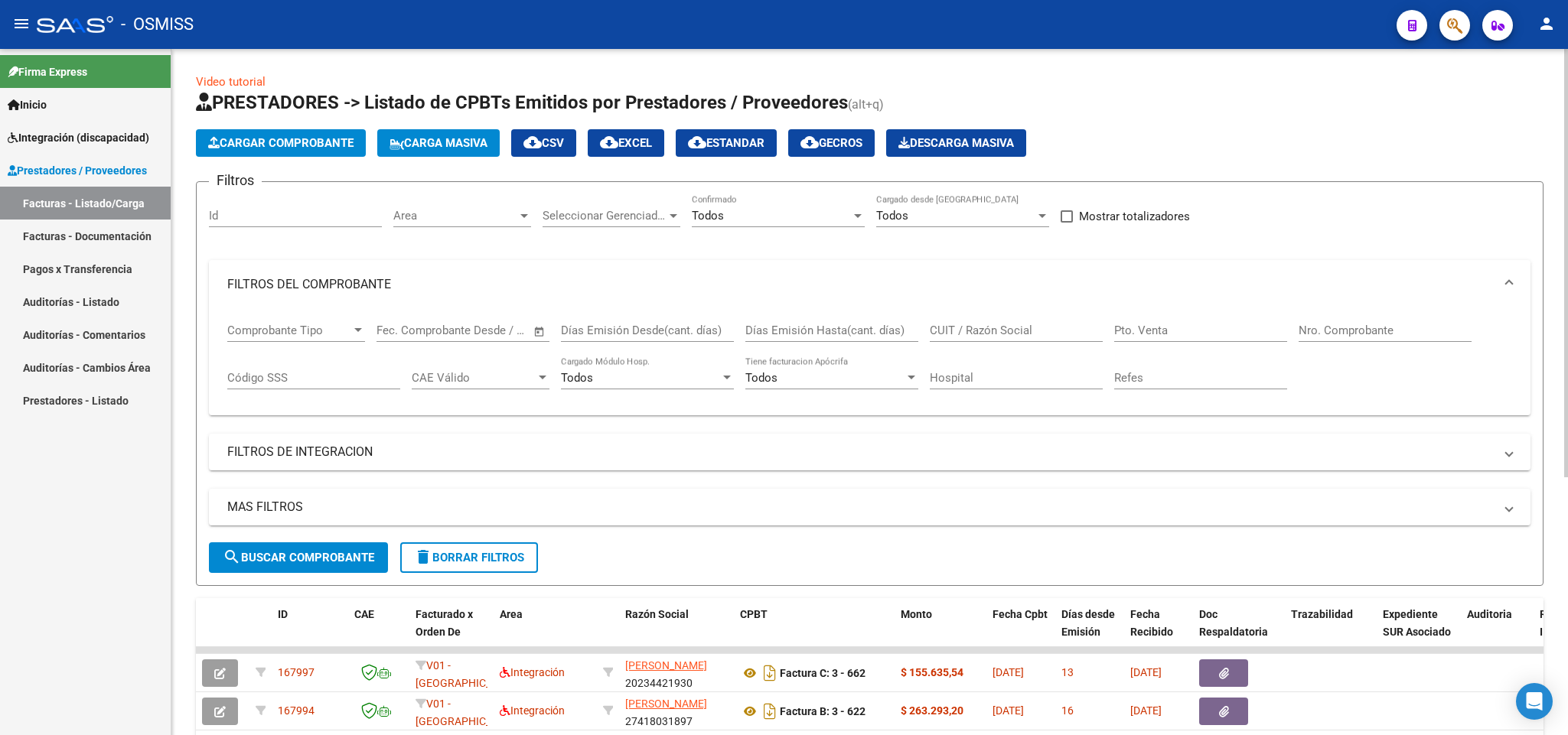
click at [1360, 336] on input "Nro. Comprobante" at bounding box center [1385, 330] width 173 height 14
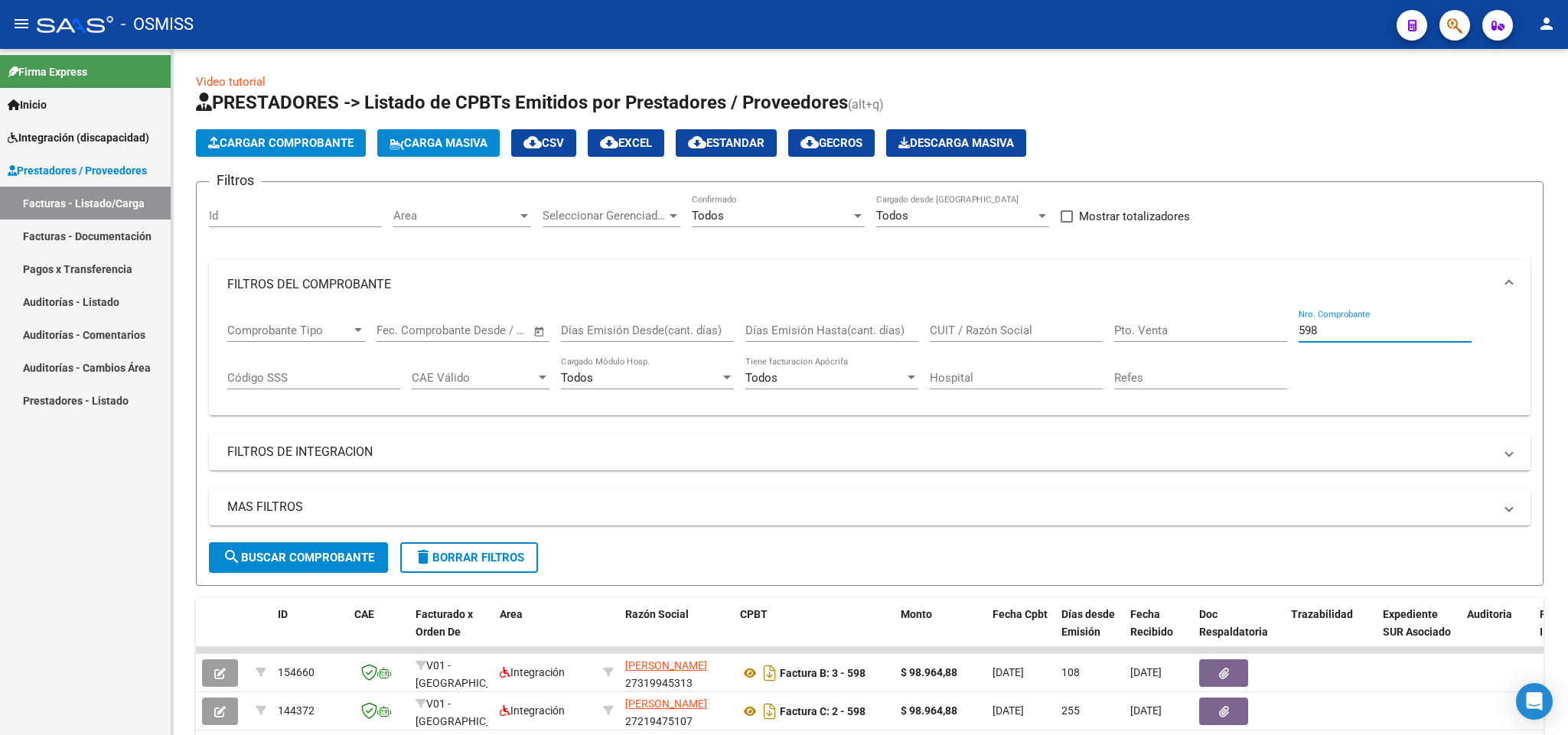
type input "598"
click at [316, 443] on mat-expansion-panel-header "FILTROS DE INTEGRACION" at bounding box center [869, 451] width 1322 height 37
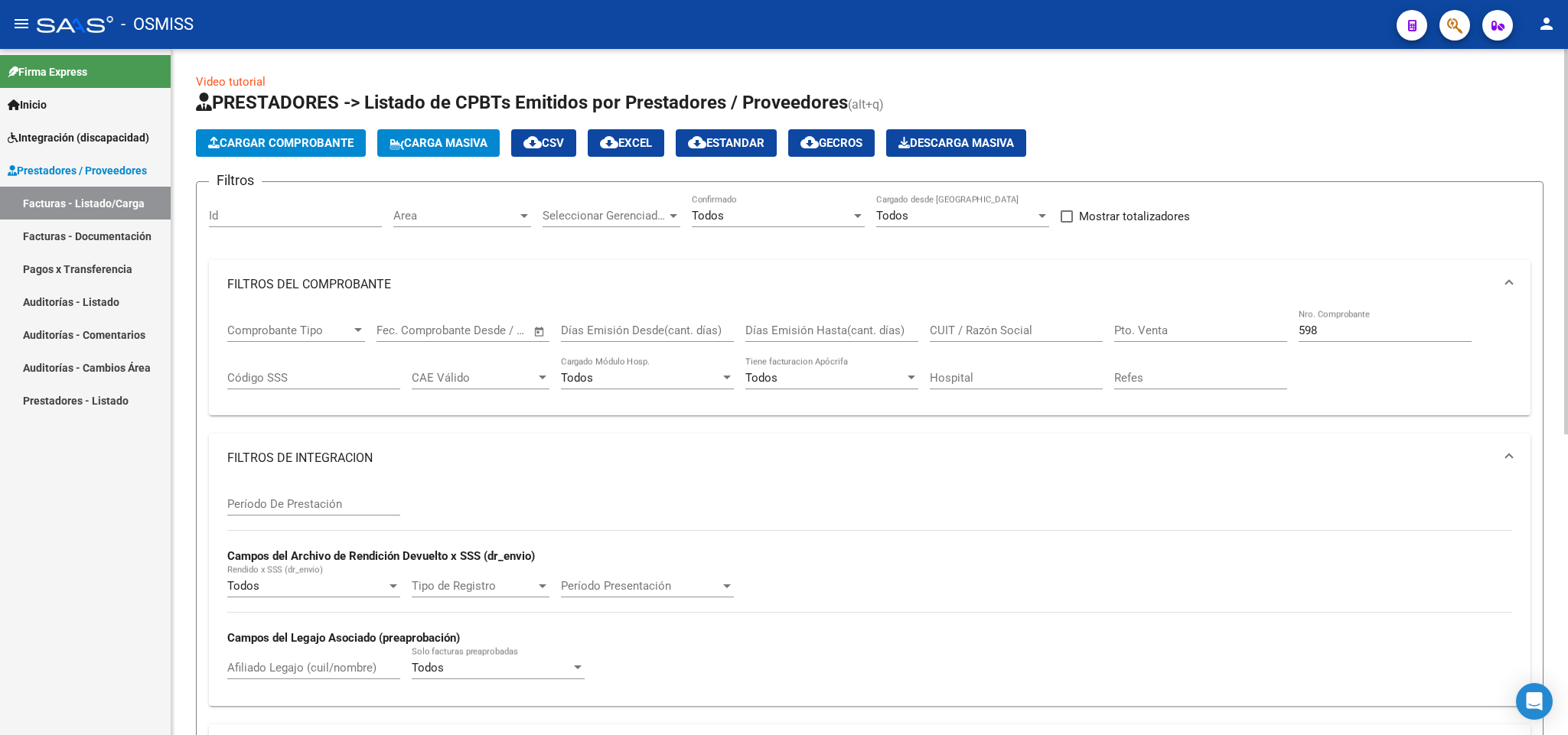
click at [303, 478] on input "Período De Prestación" at bounding box center [314, 504] width 173 height 14
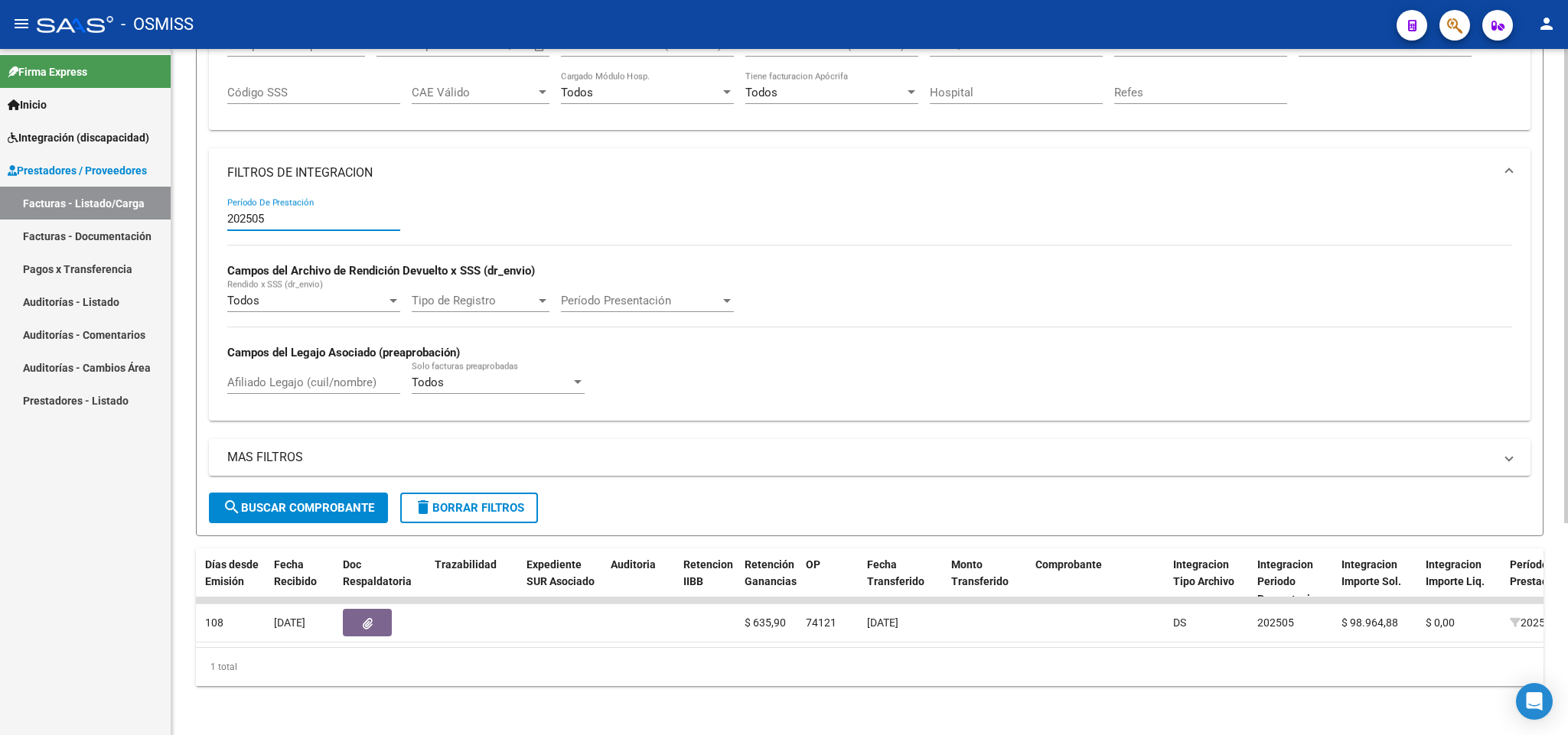
scroll to position [0, 850]
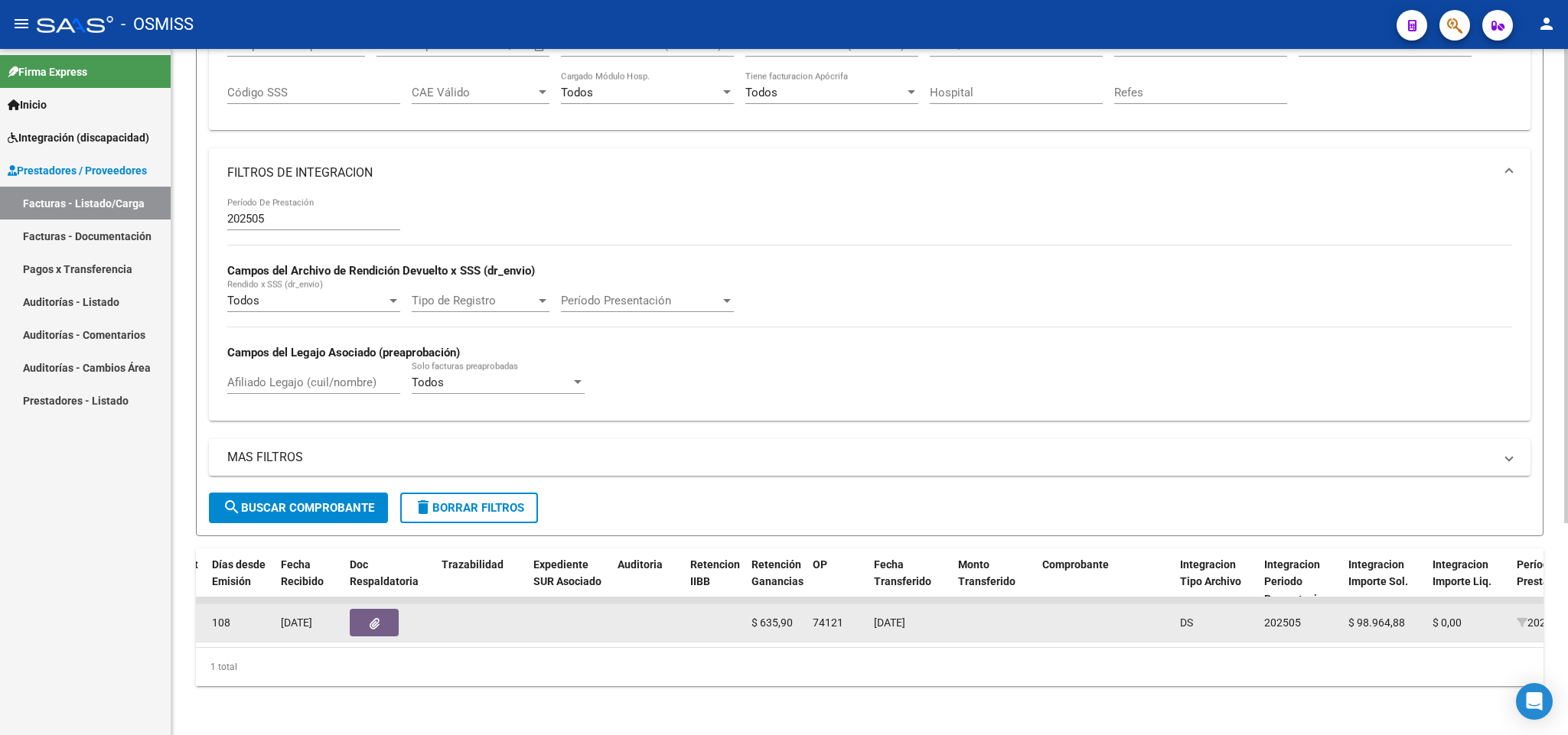
drag, startPoint x: 948, startPoint y: 604, endPoint x: 811, endPoint y: 604, distance: 137.0
click at [811, 478] on div "154660 V01 - [PERSON_NAME] Integración [PERSON_NAME] 27319945313 Factura B: 3 -…" at bounding box center [1204, 623] width 3717 height 38
copy div "74121 [DATE]"
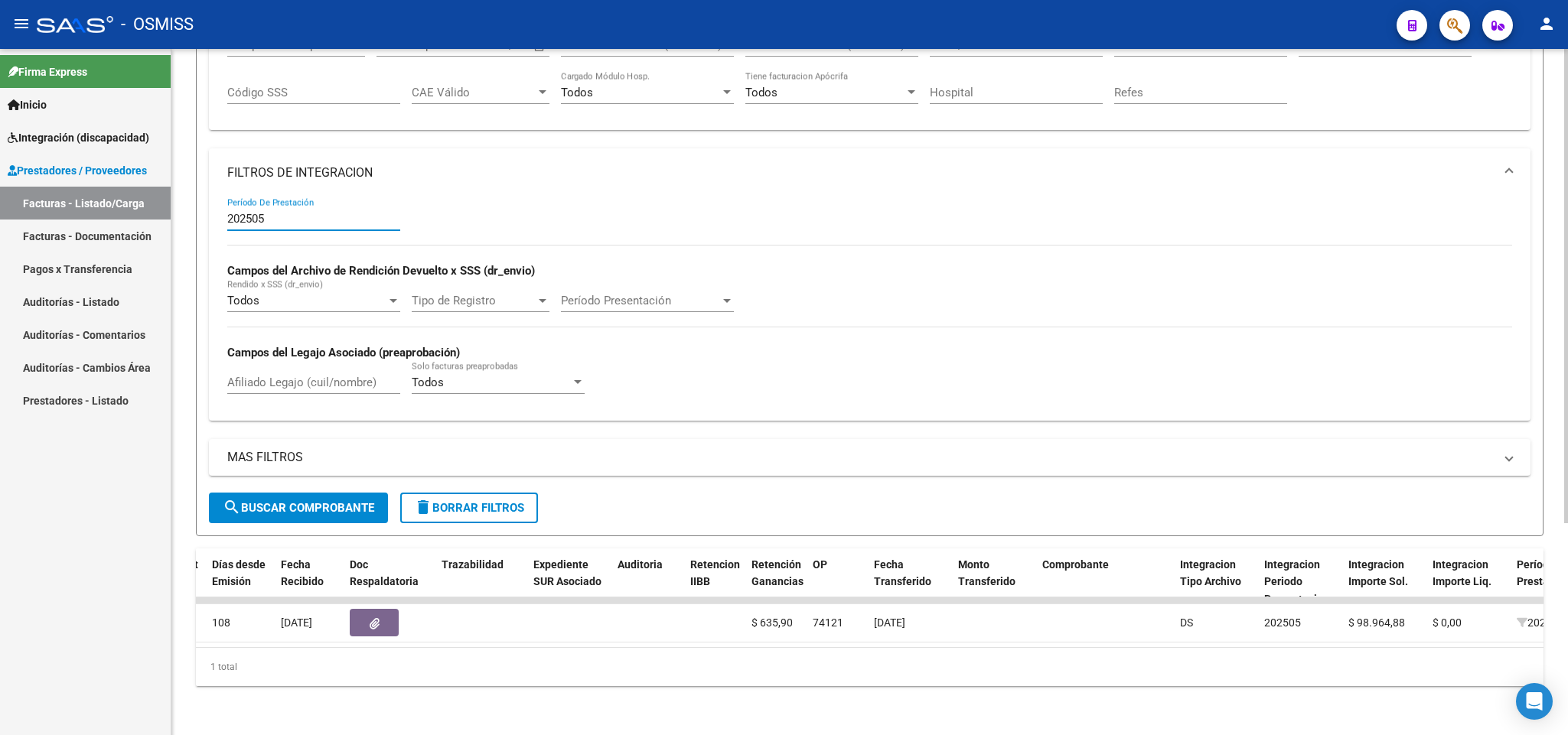
click at [282, 212] on input "202505" at bounding box center [314, 218] width 173 height 14
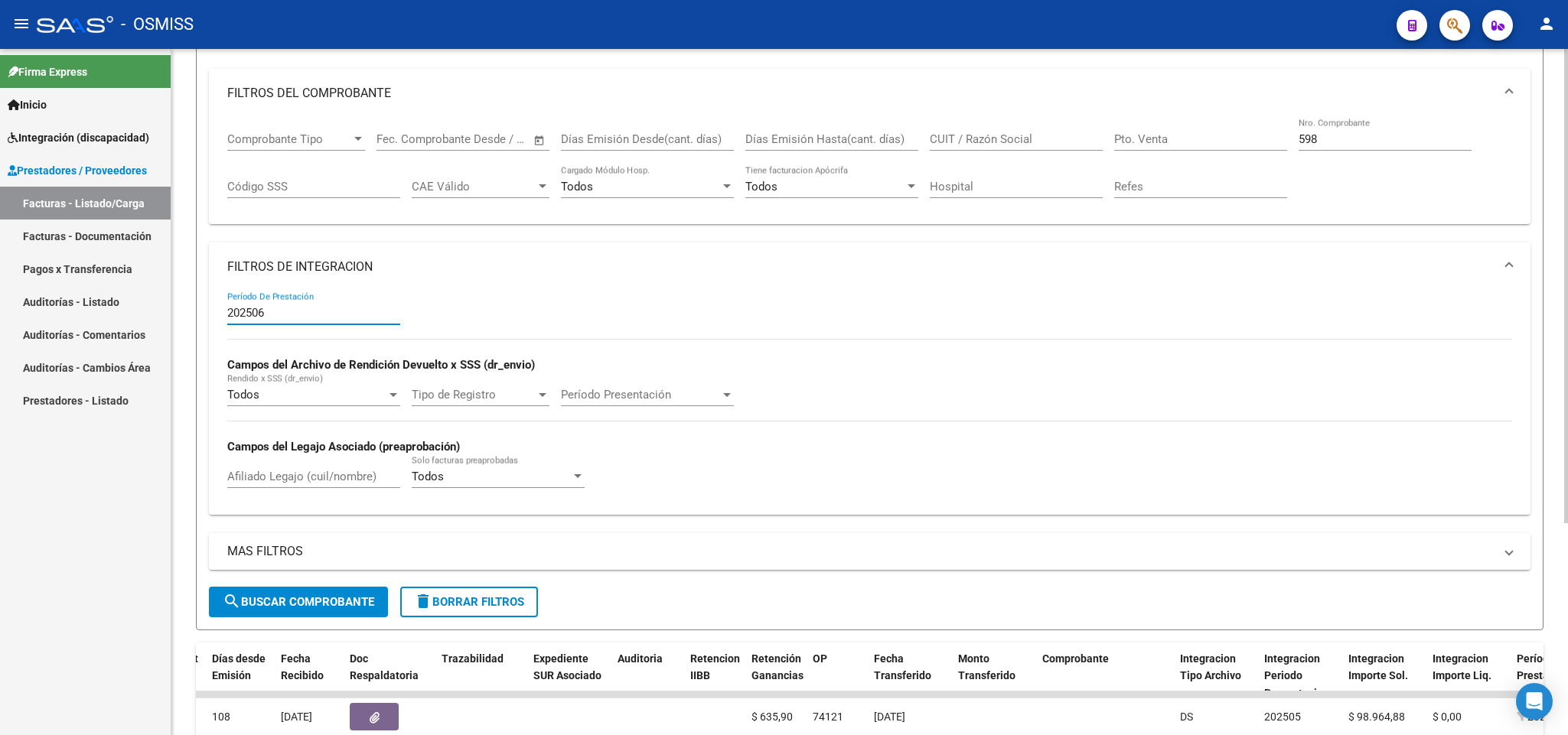
type input "202506"
click at [1339, 141] on input "598" at bounding box center [1385, 139] width 173 height 14
type input "5"
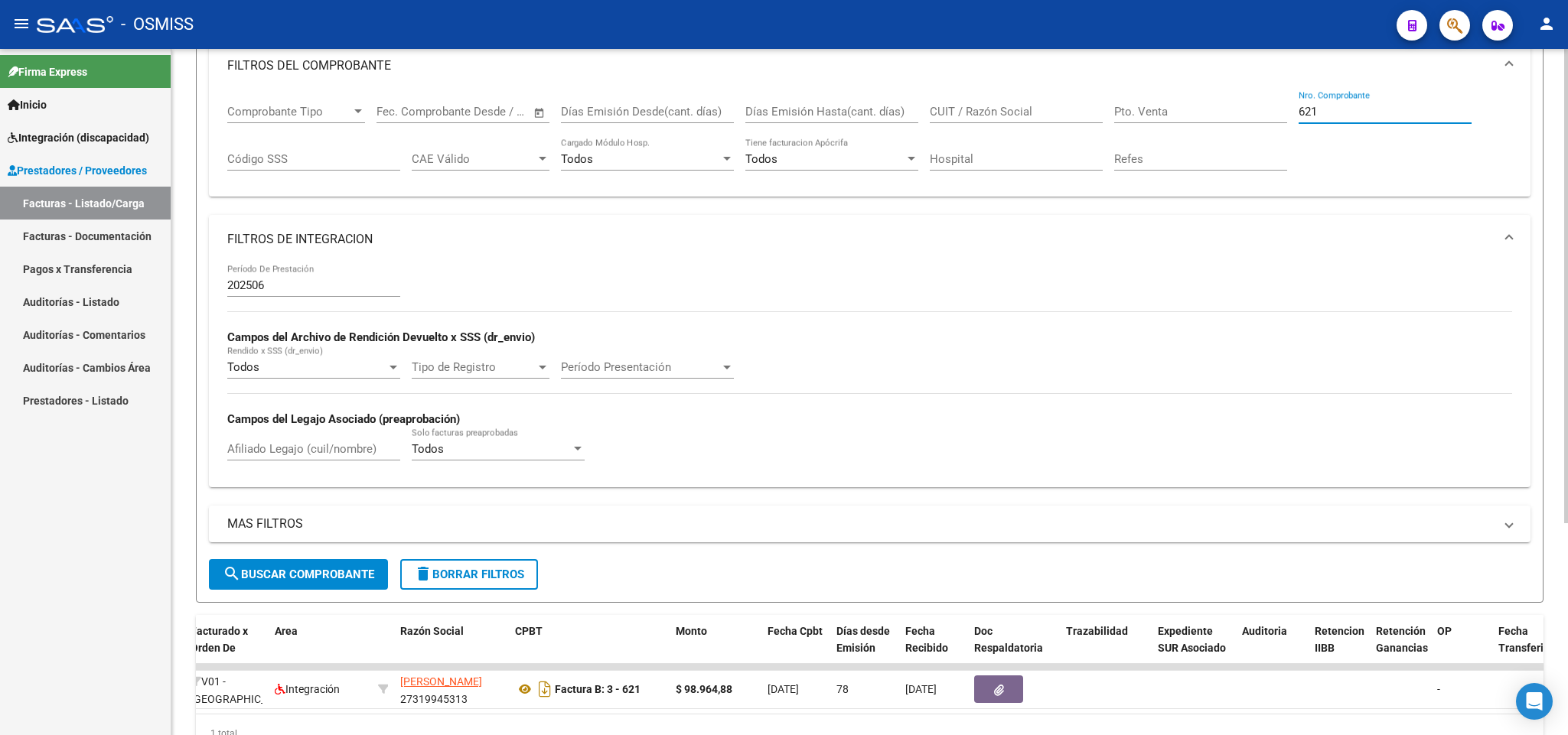
scroll to position [77, 0]
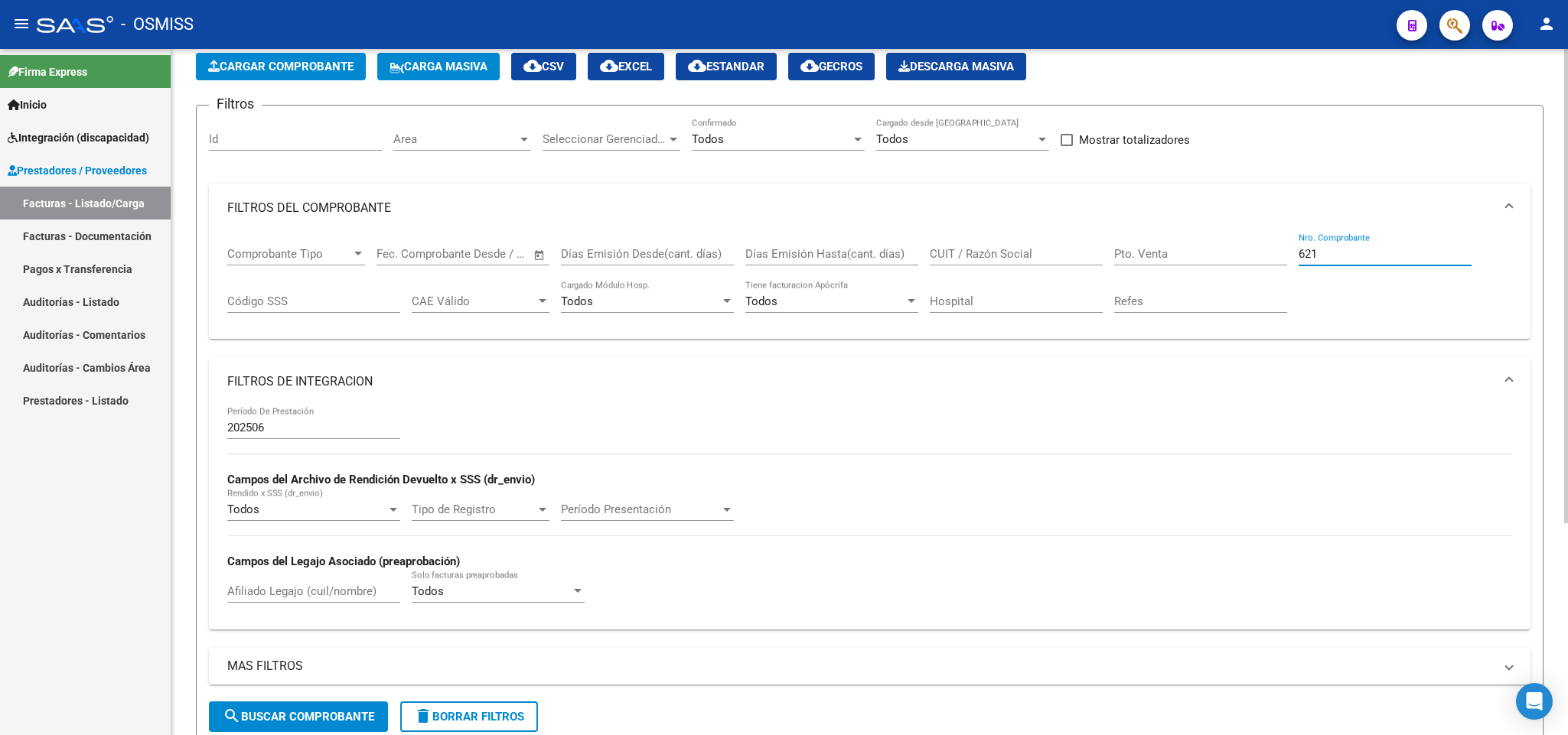
drag, startPoint x: 1353, startPoint y: 255, endPoint x: 1265, endPoint y: 188, distance: 110.6
click at [1266, 244] on div "Comprobante Tipo Comprobante Tipo Fecha inicio – Fecha fin Fec. Comprobante Des…" at bounding box center [870, 279] width 1285 height 95
type input "580"
drag, startPoint x: 292, startPoint y: 428, endPoint x: 294, endPoint y: 420, distance: 8.2
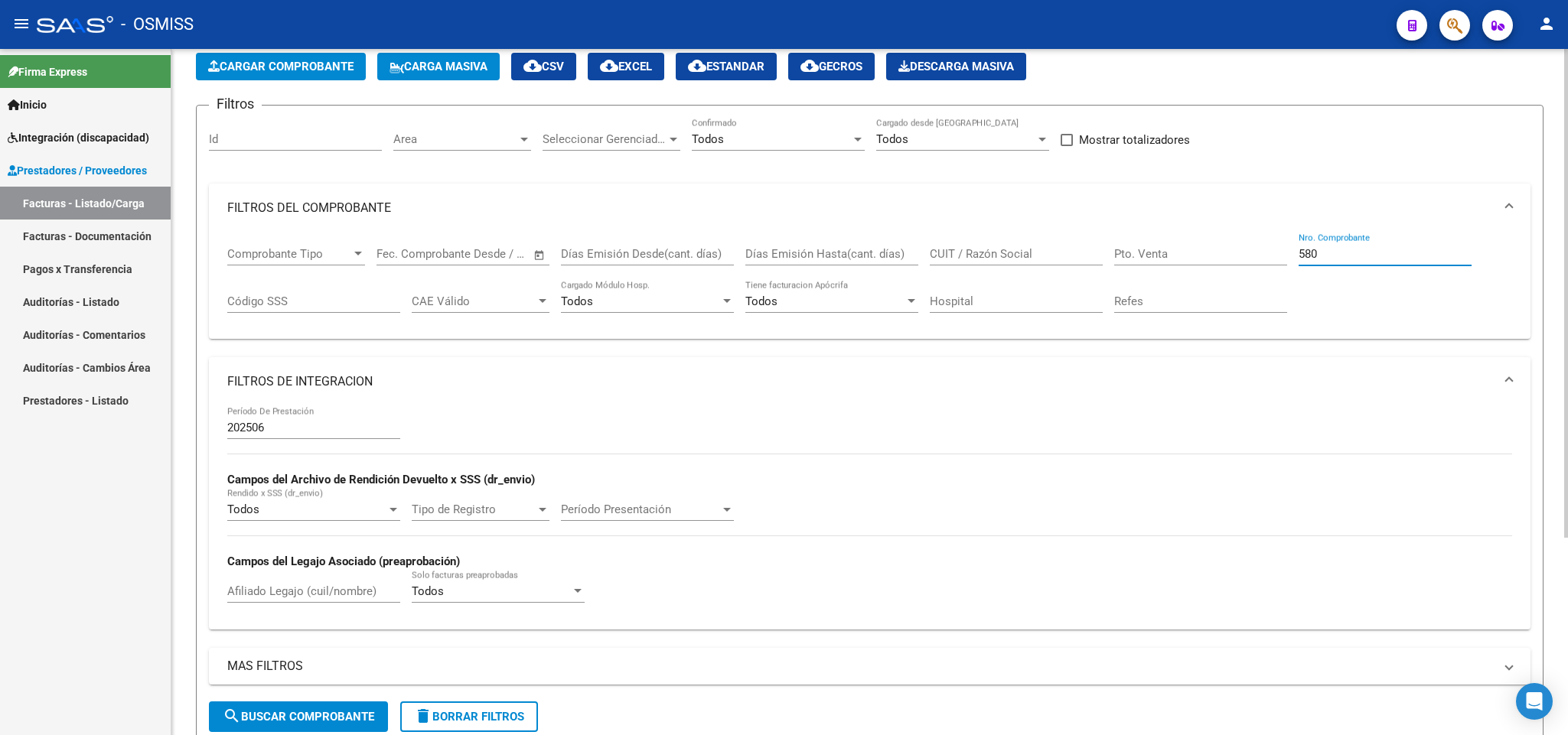
click at [294, 420] on div "202506 Período De Prestación" at bounding box center [314, 422] width 173 height 33
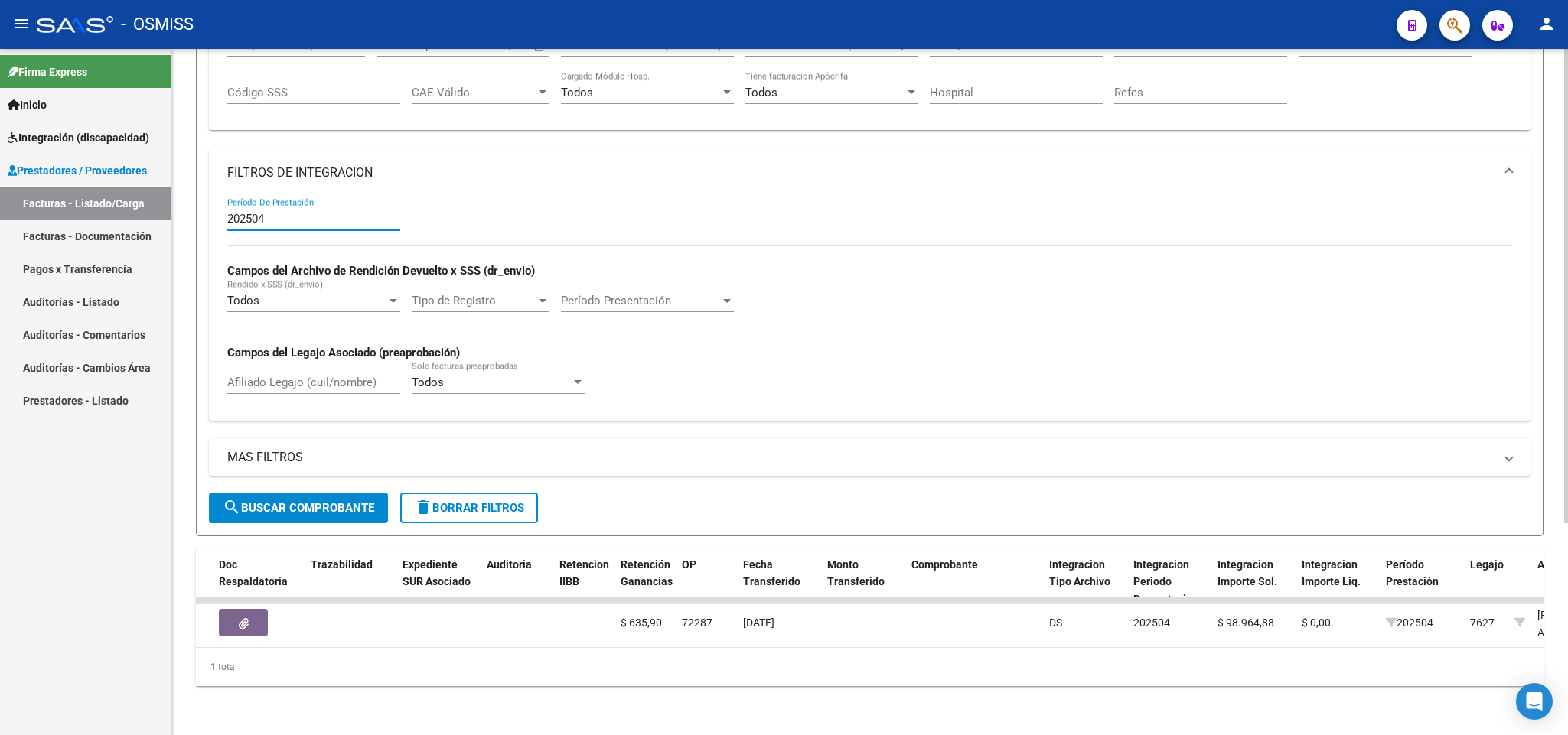
scroll to position [0, 977]
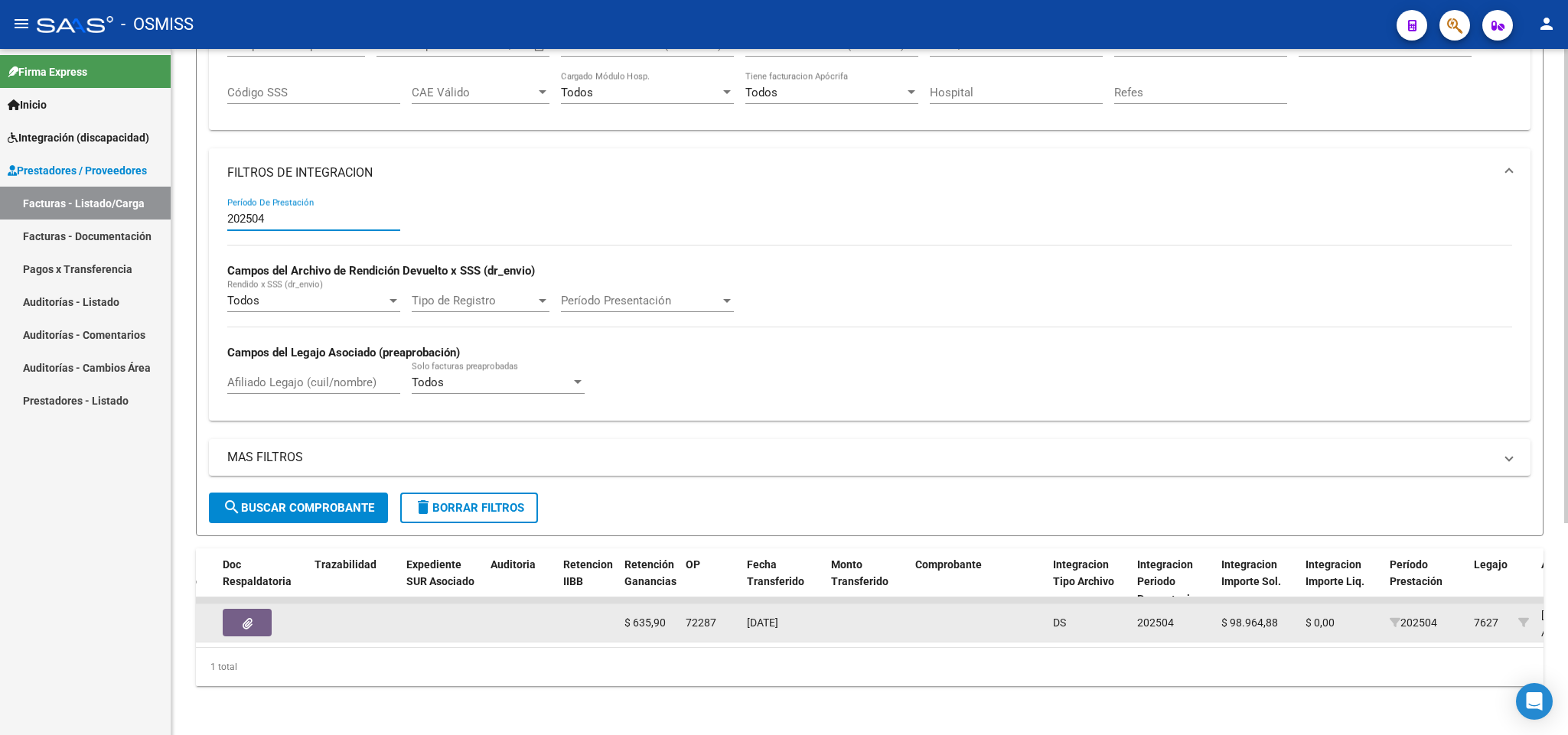
type input "202504"
drag, startPoint x: 827, startPoint y: 606, endPoint x: 680, endPoint y: 605, distance: 147.0
click at [680, 478] on div "153224 V01 - [PERSON_NAME] Integración [PERSON_NAME] 27319945313 Factura B: 3 -…" at bounding box center [1078, 623] width 3717 height 38
drag, startPoint x: 805, startPoint y: 605, endPoint x: 682, endPoint y: 604, distance: 123.0
click at [682, 478] on div "153224 V01 - [PERSON_NAME] Integración [PERSON_NAME] 27319945313 Factura B: 3 -…" at bounding box center [1078, 623] width 3717 height 38
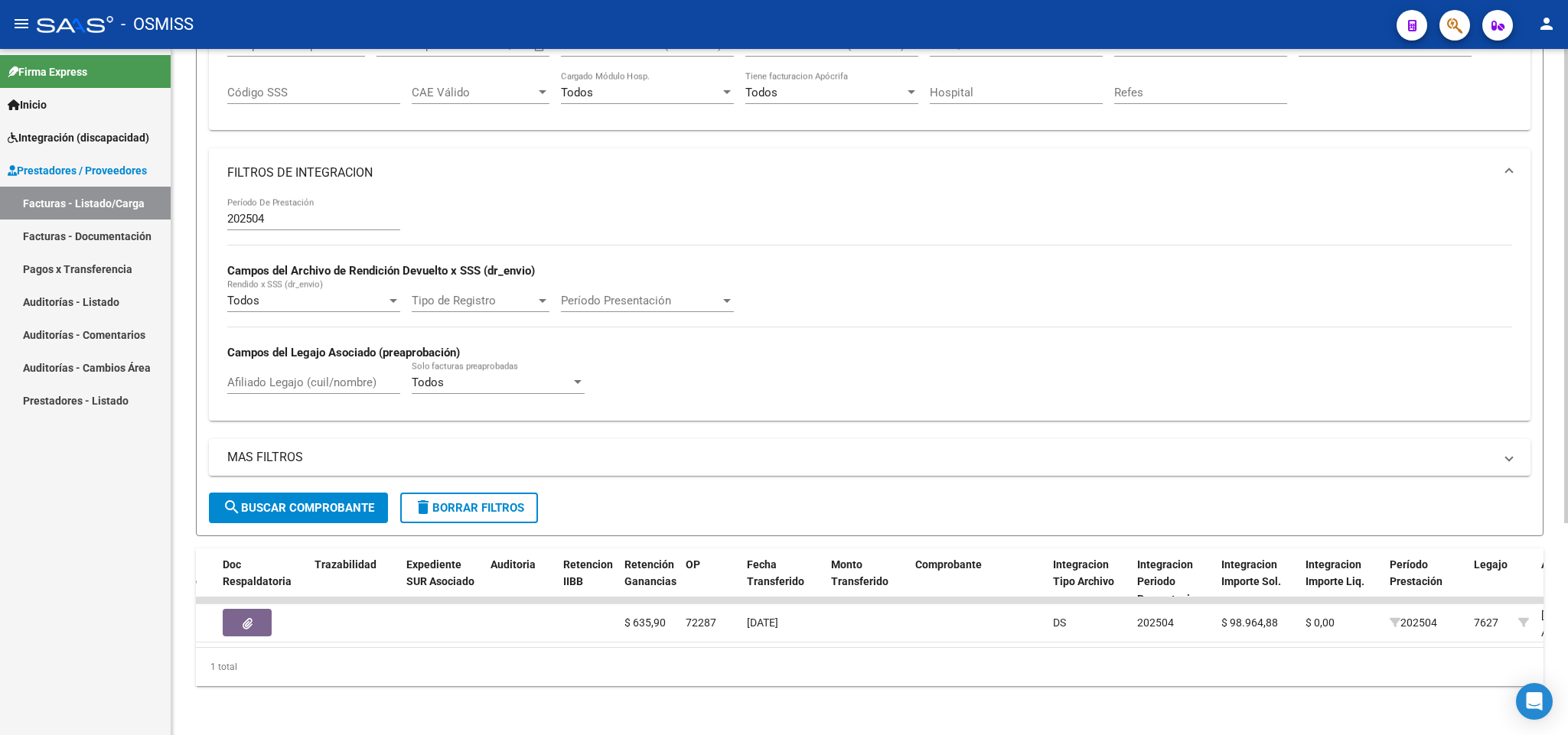
copy div "72287 [DATE]"
